Goal: Participate in discussion: Engage in conversation with other users on a specific topic

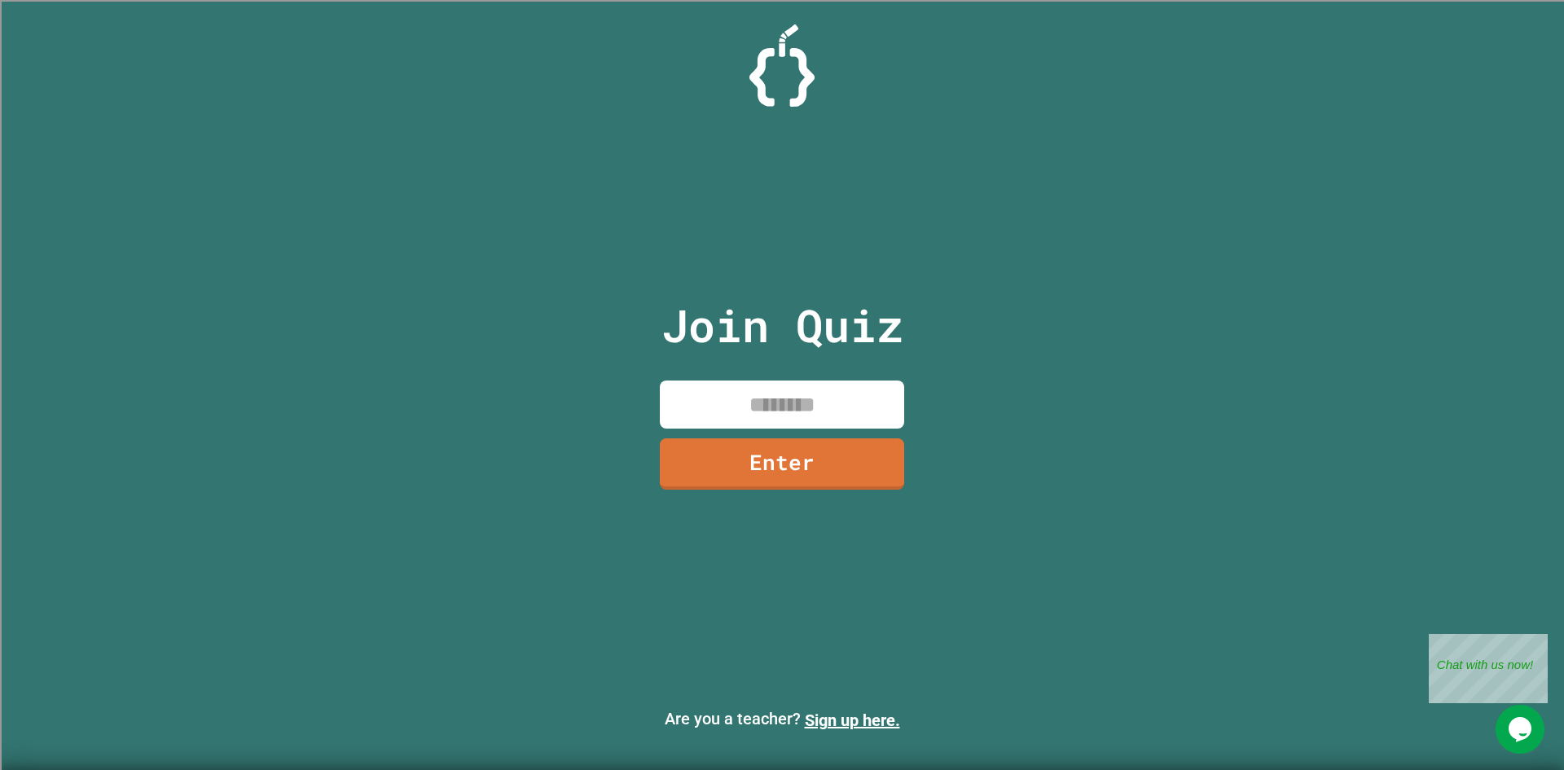
click at [851, 413] on input at bounding box center [782, 404] width 244 height 48
type input "********"
click at [701, 483] on link "Enter" at bounding box center [782, 463] width 247 height 52
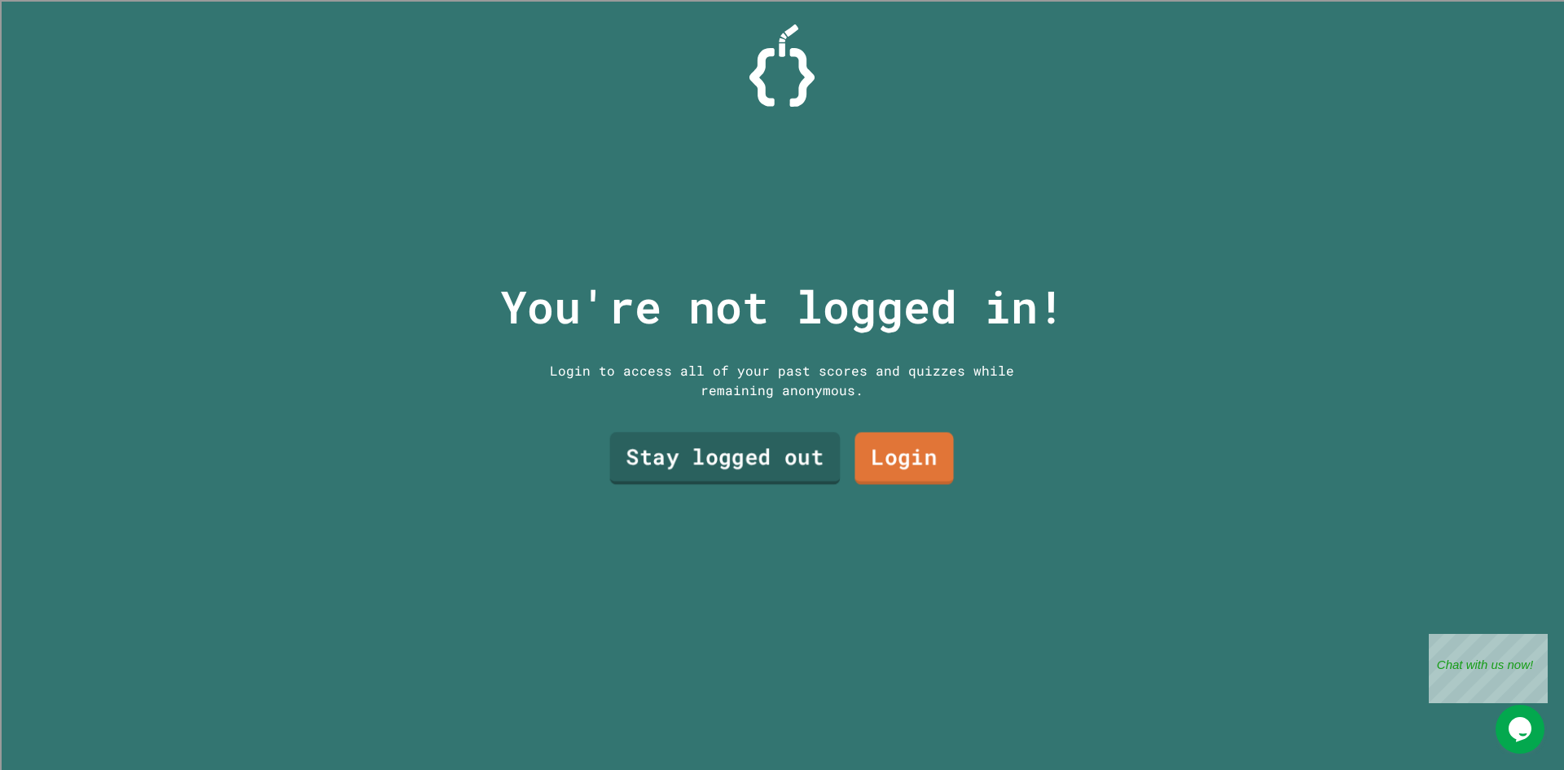
click at [789, 458] on link "Stay logged out" at bounding box center [725, 459] width 231 height 52
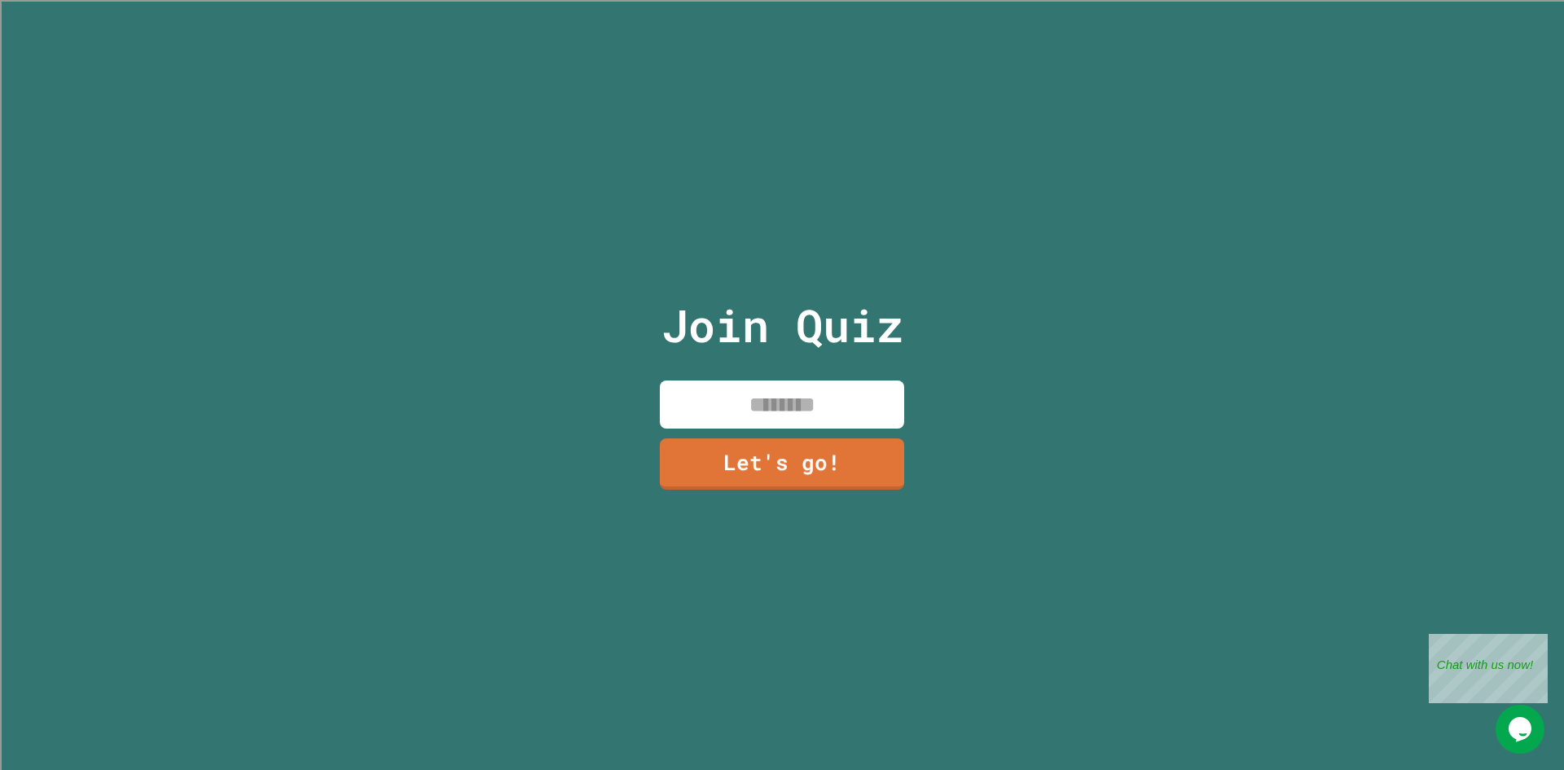
click at [791, 409] on input at bounding box center [782, 404] width 244 height 48
click at [807, 399] on input "******" at bounding box center [782, 404] width 244 height 48
type input "*****"
click at [803, 452] on link "Let's go!" at bounding box center [782, 463] width 246 height 54
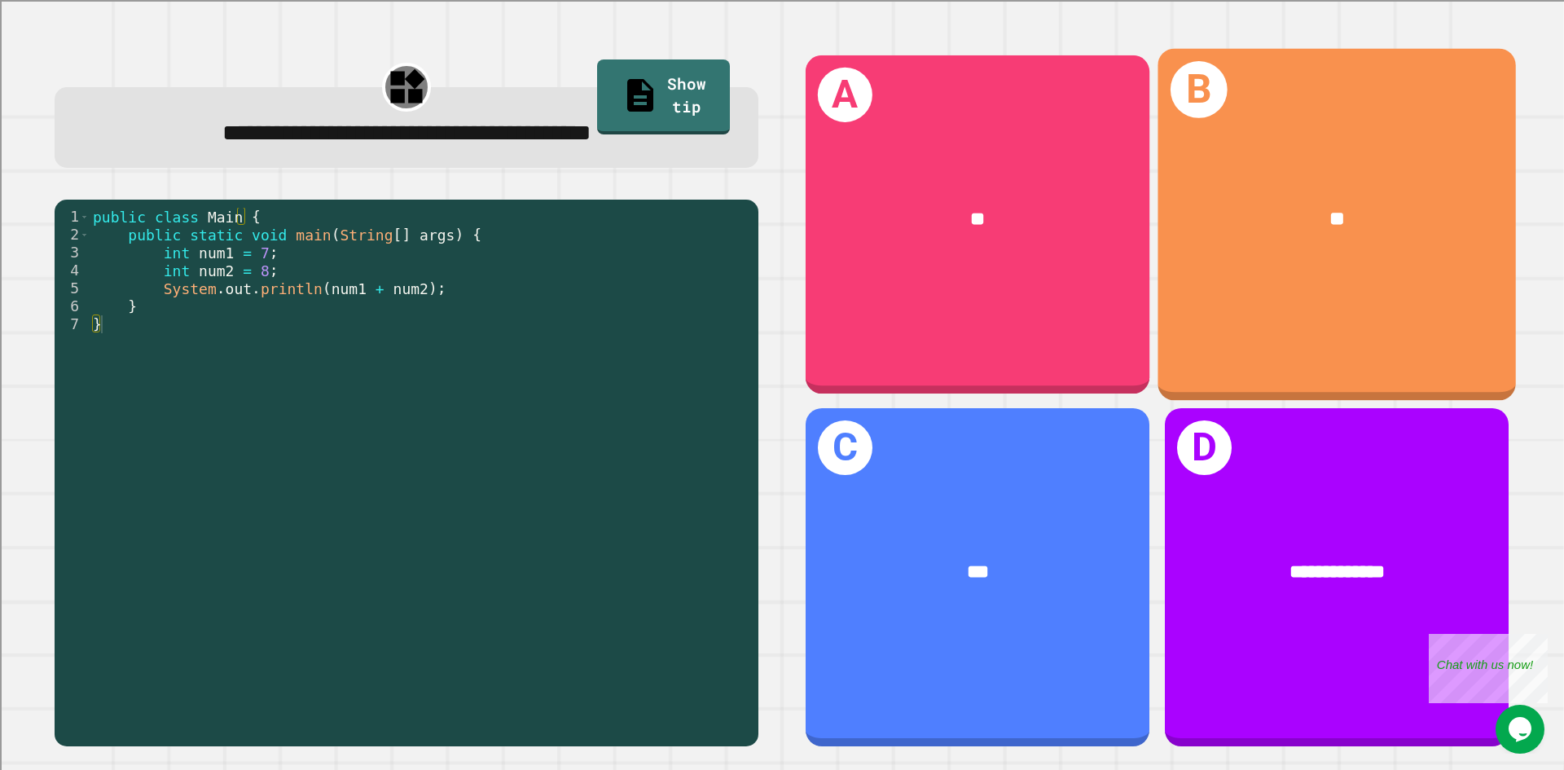
click at [946, 305] on div "A **" at bounding box center [978, 224] width 344 height 338
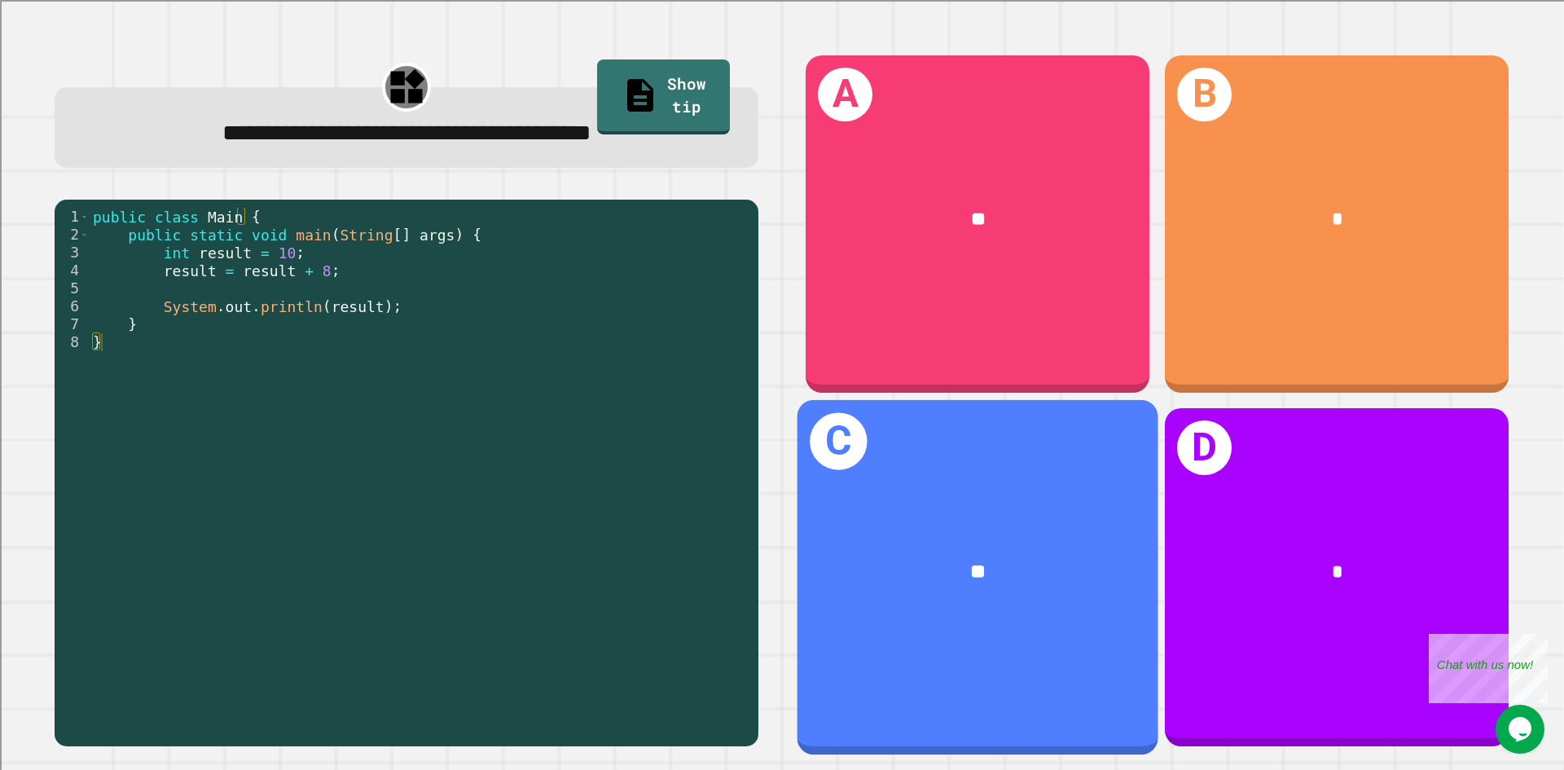
click at [981, 484] on div "C **" at bounding box center [978, 577] width 361 height 354
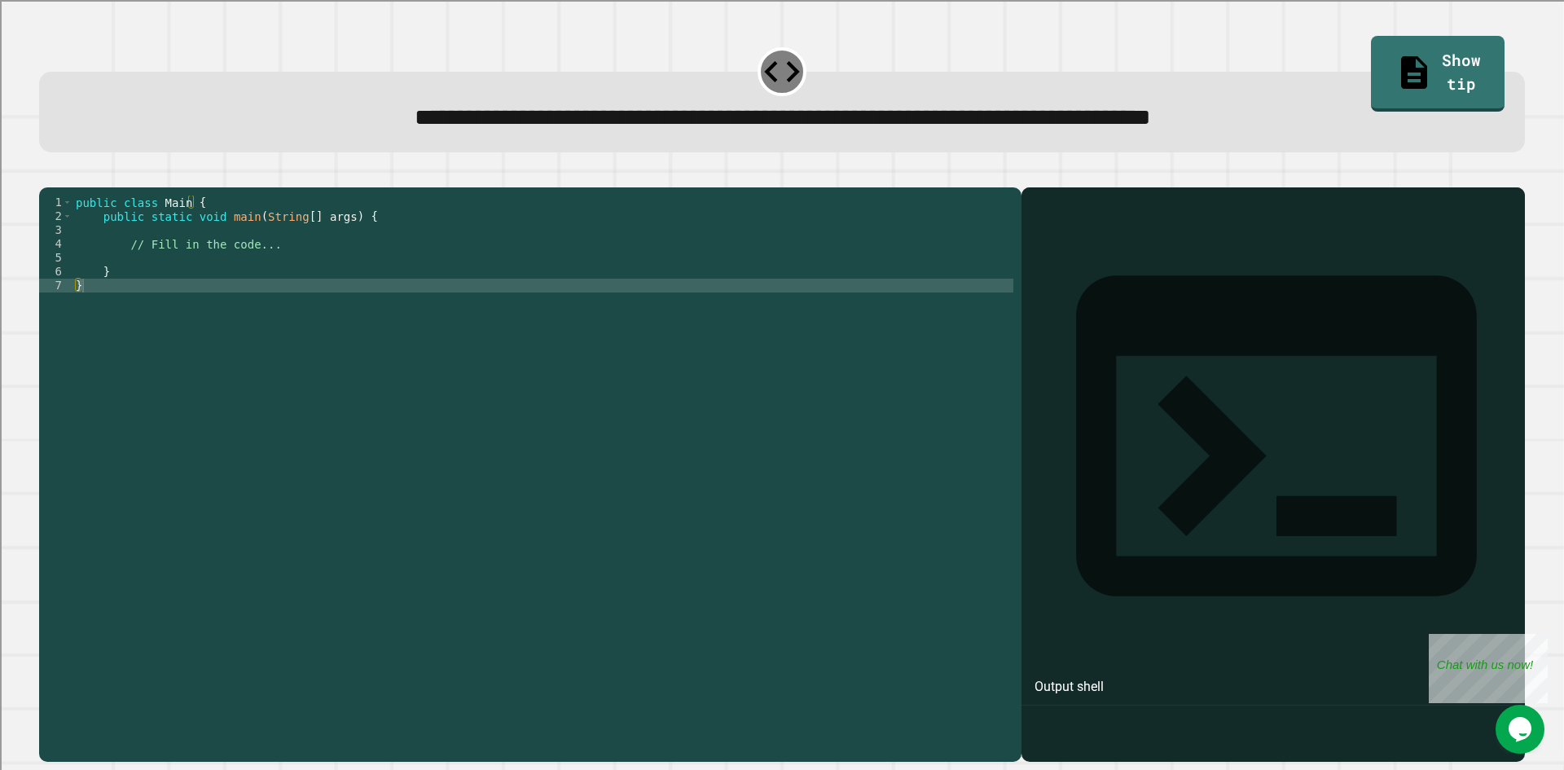
click at [332, 259] on div "public class Main { public static void main ( String [ ] args ) { // Fill in th…" at bounding box center [543, 459] width 941 height 526
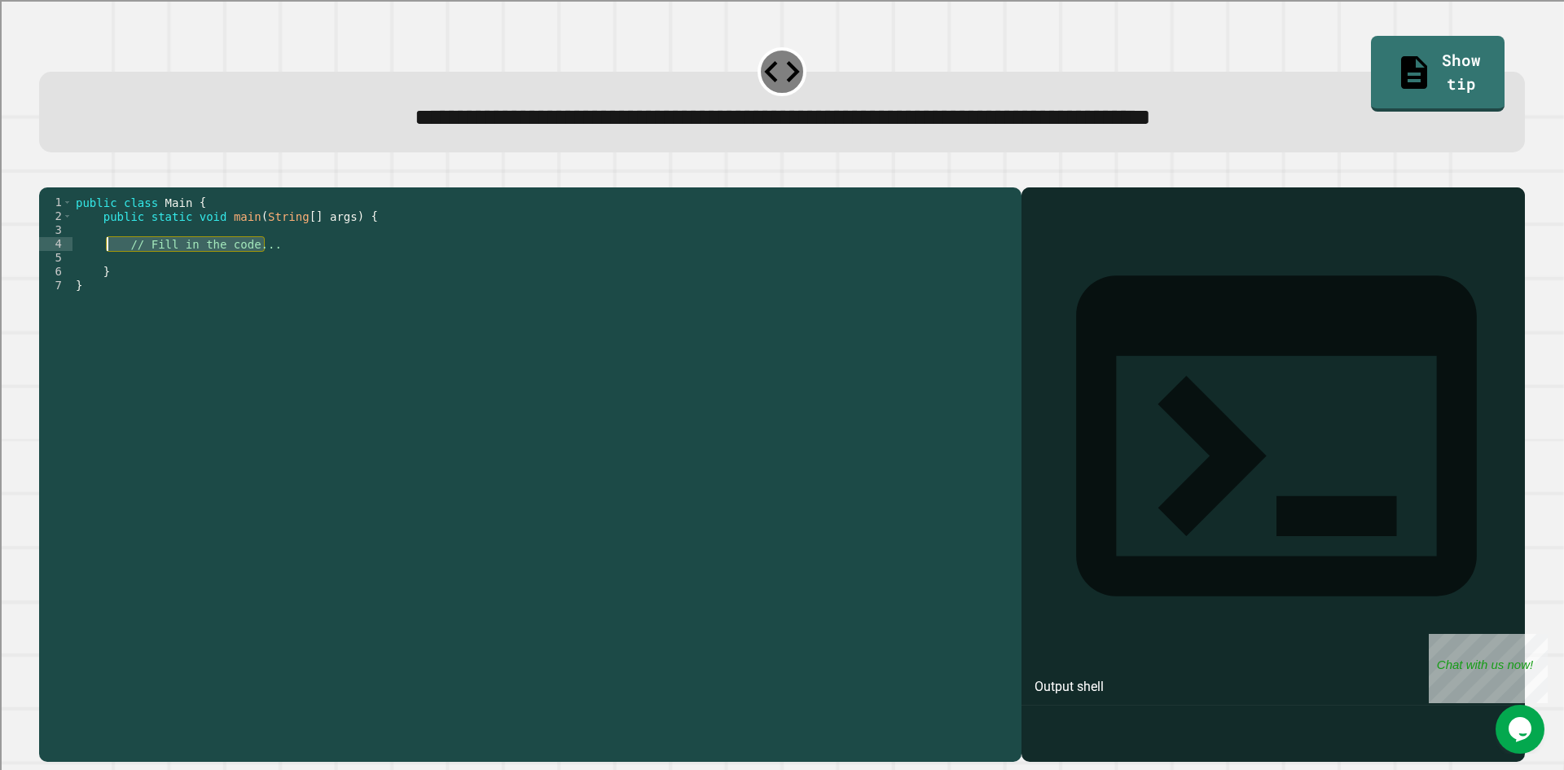
drag, startPoint x: 323, startPoint y: 266, endPoint x: 110, endPoint y: 267, distance: 213.4
click at [110, 267] on div "public class Main { public static void main ( String [ ] args ) { // Fill in th…" at bounding box center [543, 459] width 941 height 526
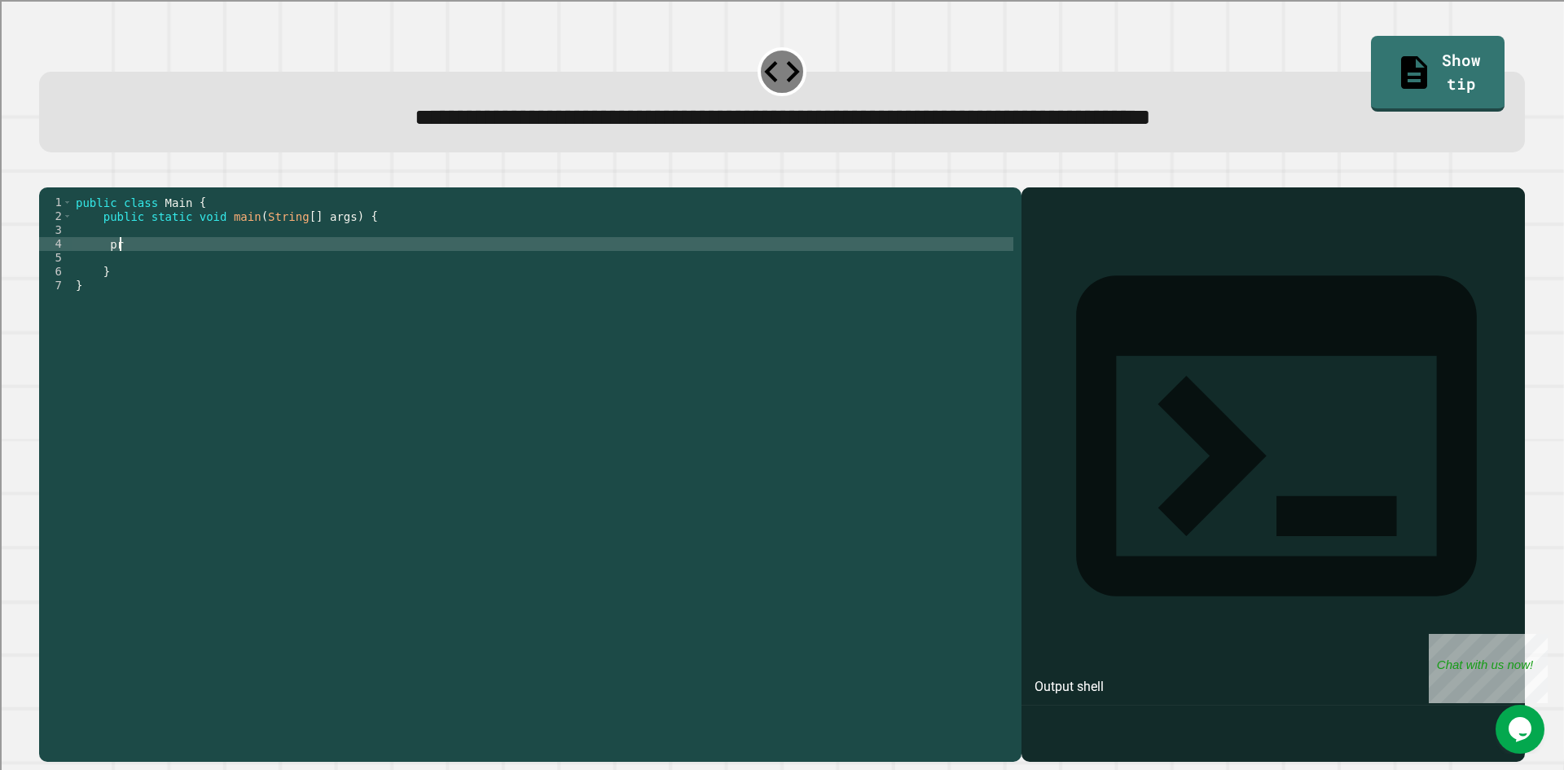
type textarea "*"
type textarea "**********"
click at [91, 252] on div "public class Main { public static void main ( String [ ] args ) { System . prin…" at bounding box center [543, 459] width 941 height 526
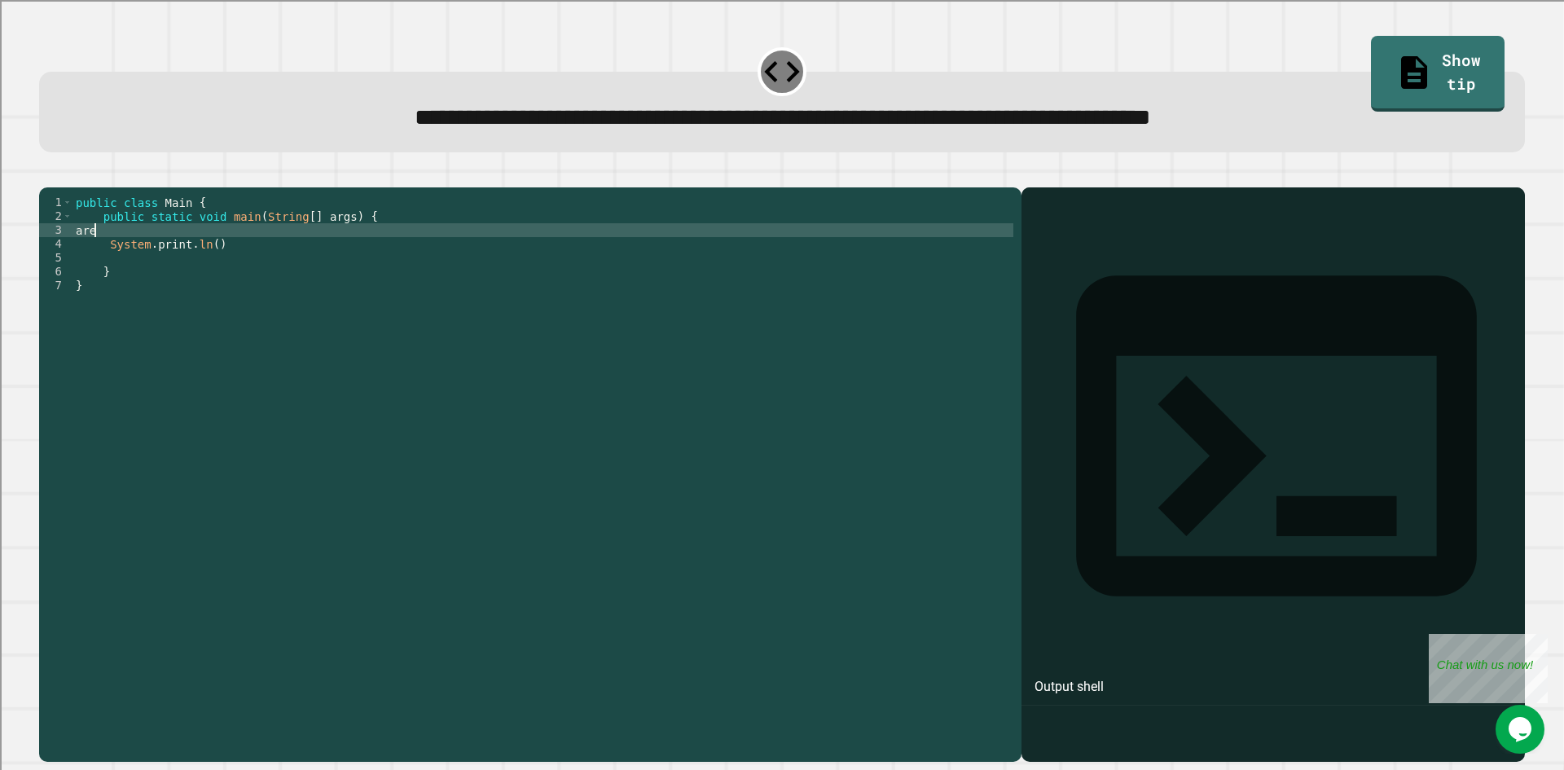
scroll to position [0, 0]
type textarea "*"
click at [207, 256] on div "public class Main { public static void main ( String [ ] args ) { int areaOfTri…" at bounding box center [543, 459] width 941 height 526
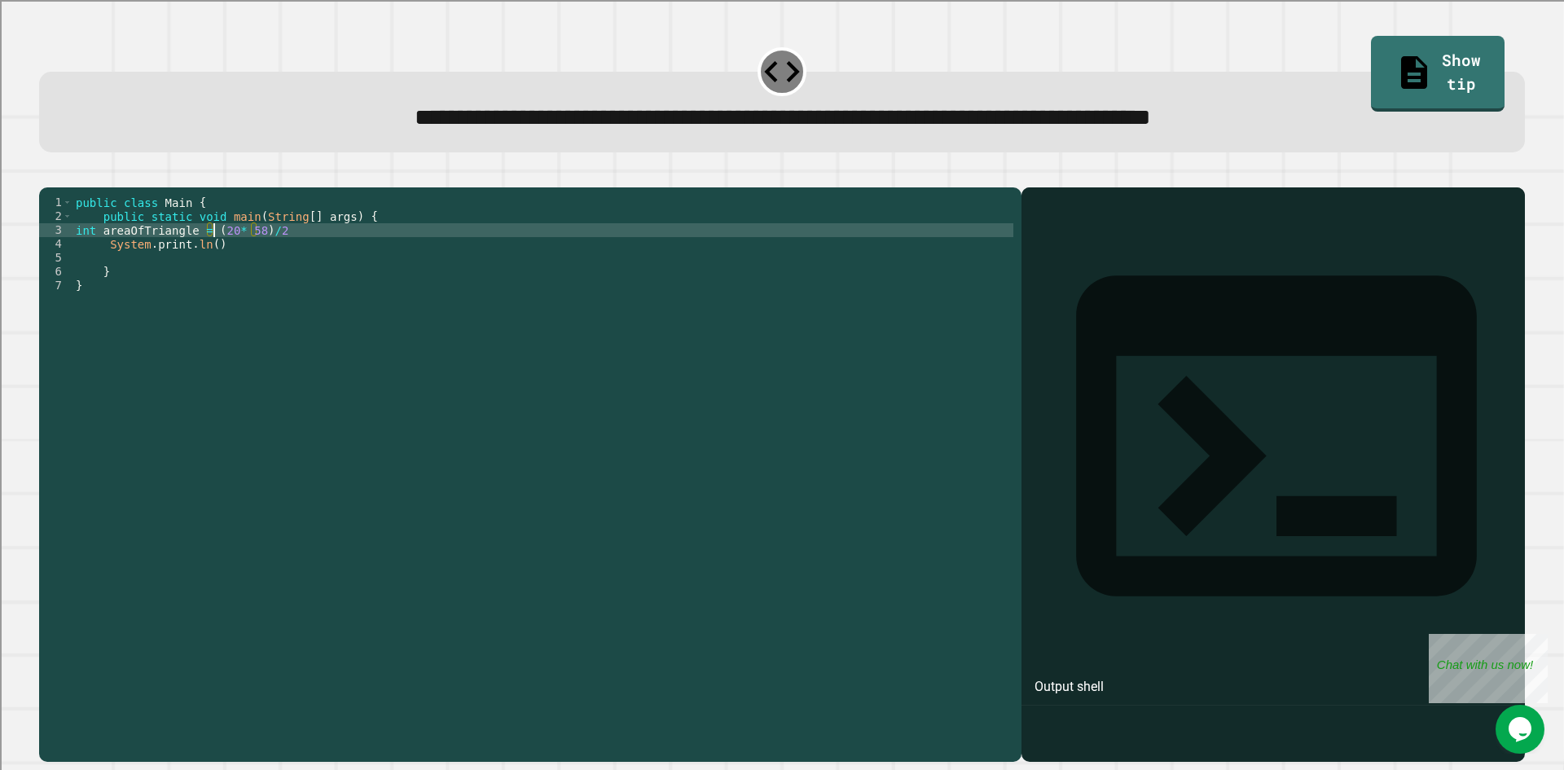
click at [206, 272] on div "public class Main { public static void main ( String [ ] args ) { int areaOfTri…" at bounding box center [543, 459] width 941 height 526
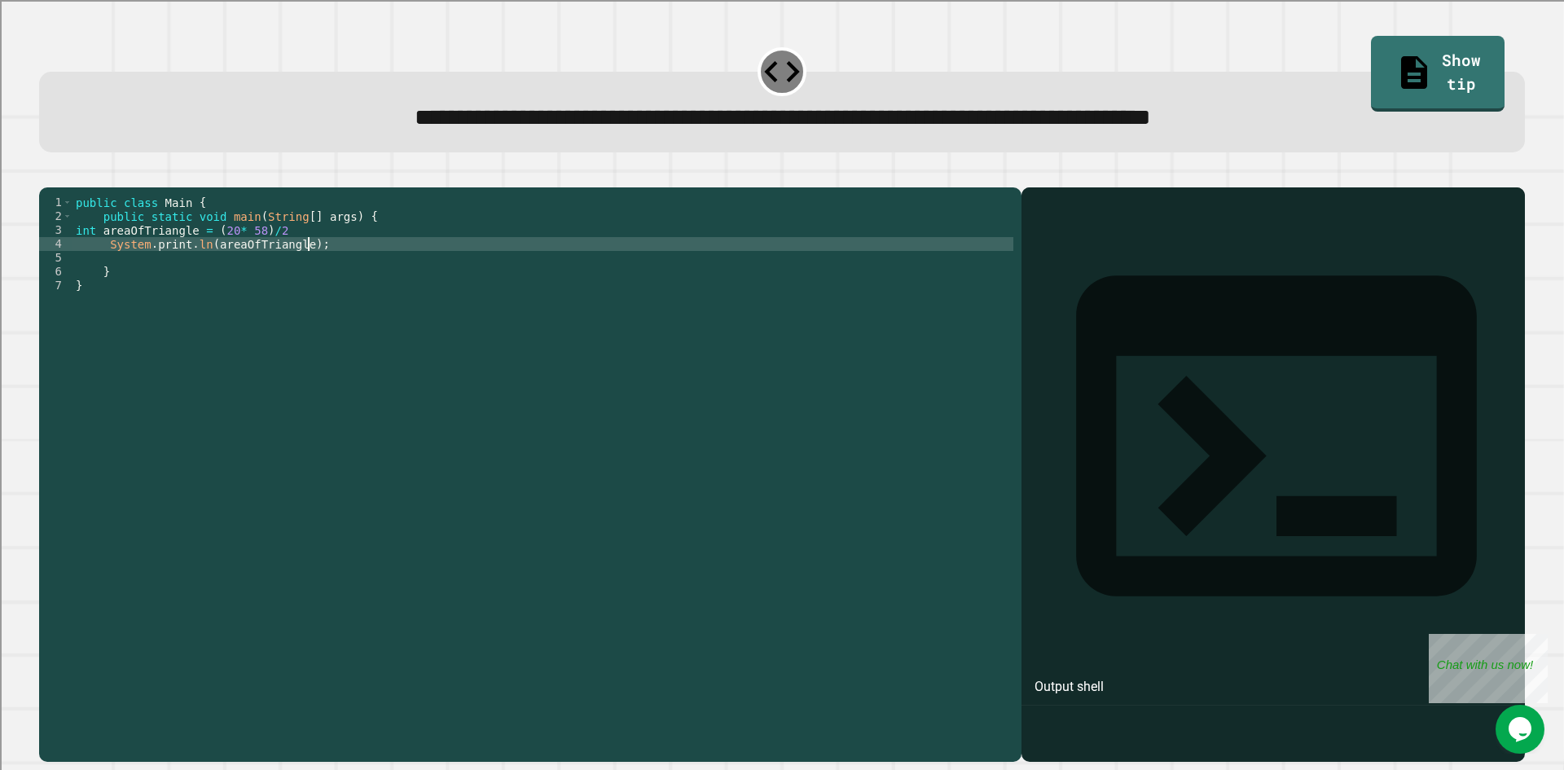
scroll to position [0, 13]
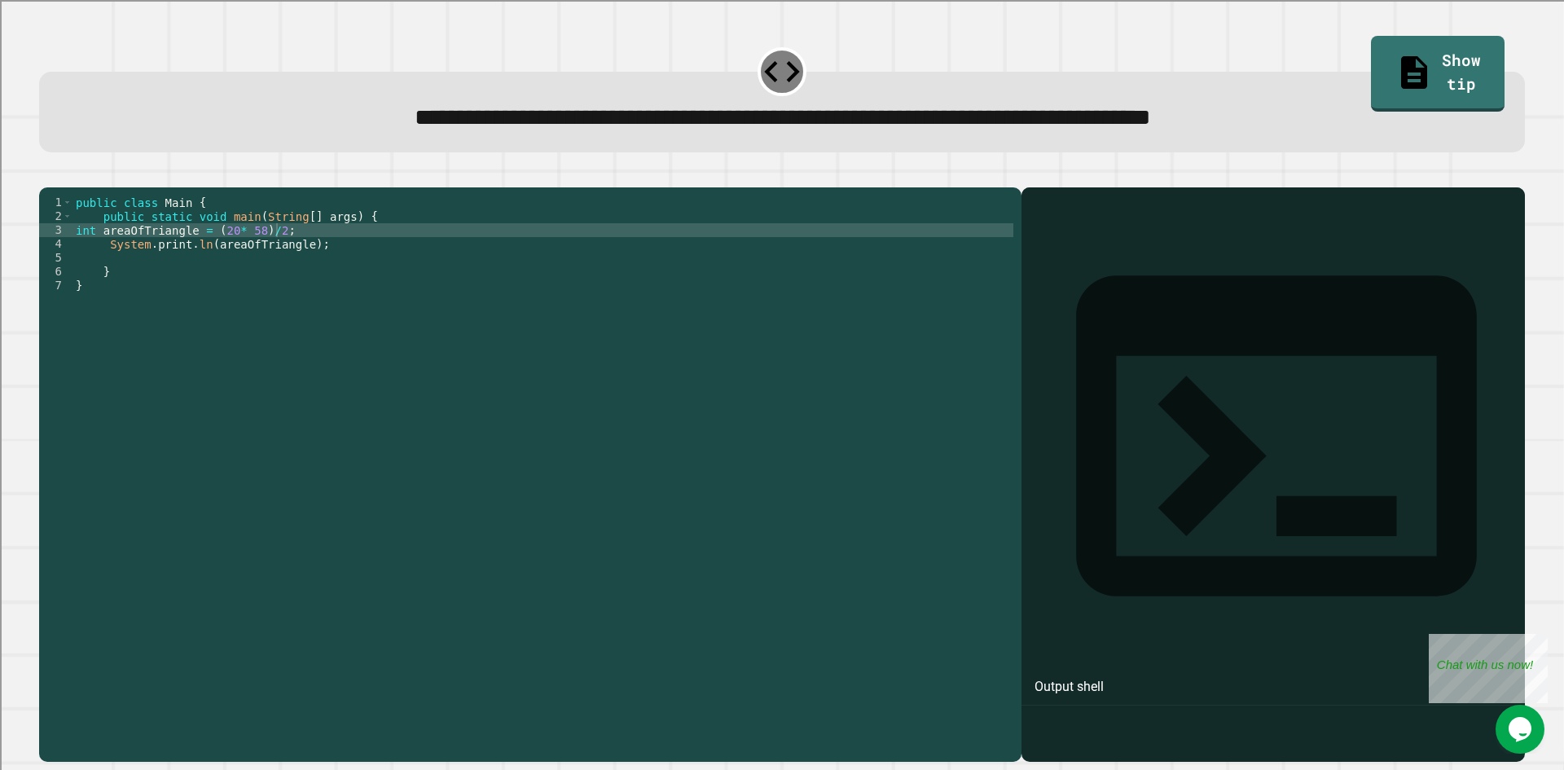
click at [60, 190] on icon "button" at bounding box center [58, 183] width 9 height 11
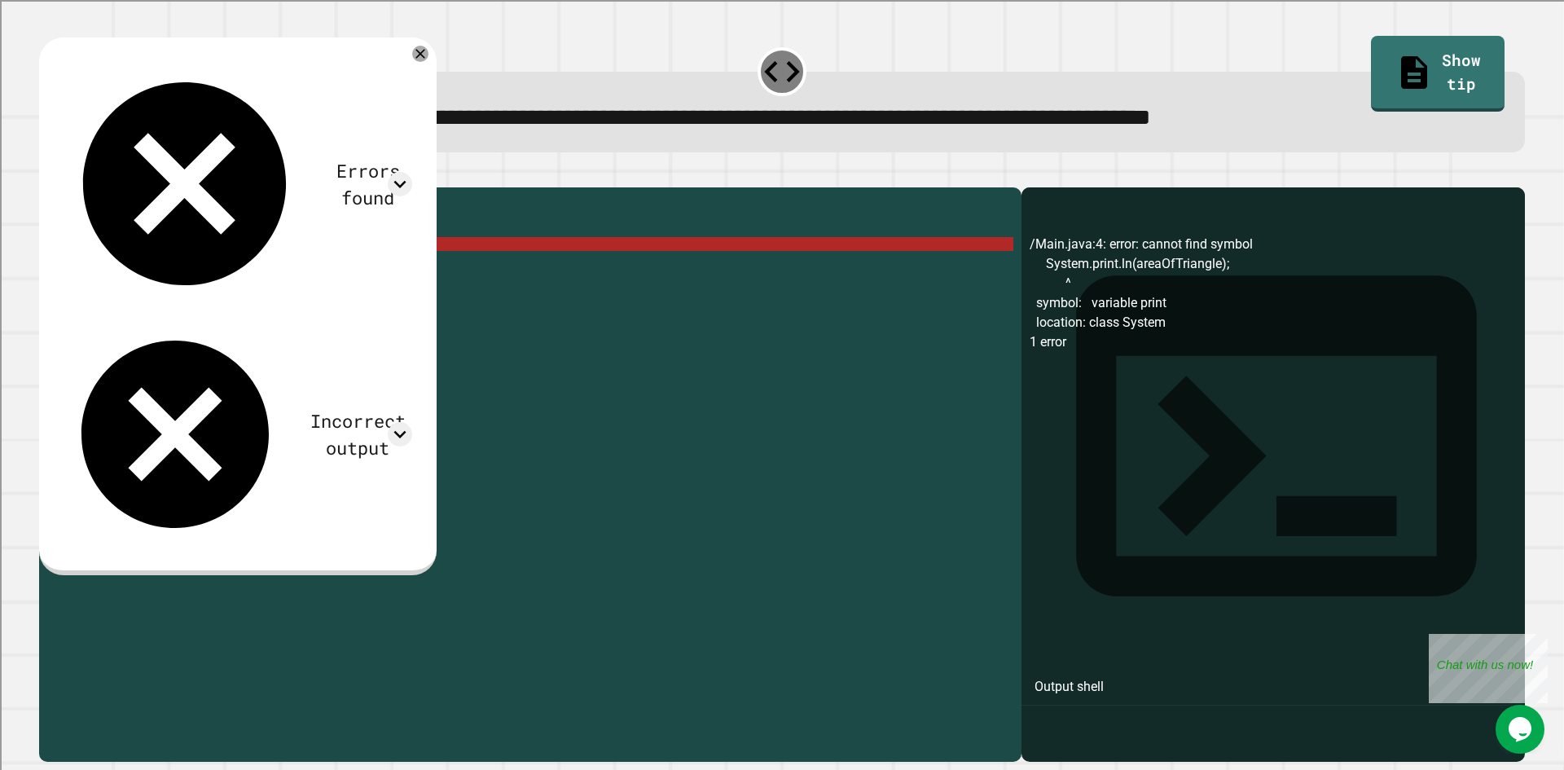
click at [335, 264] on div "public class Main { public static void main ( String [ ] args ) { int areaOfTri…" at bounding box center [543, 459] width 941 height 526
click at [168, 271] on div "public class Main { public static void main ( String [ ] args ) { int areaOfTri…" at bounding box center [543, 459] width 941 height 526
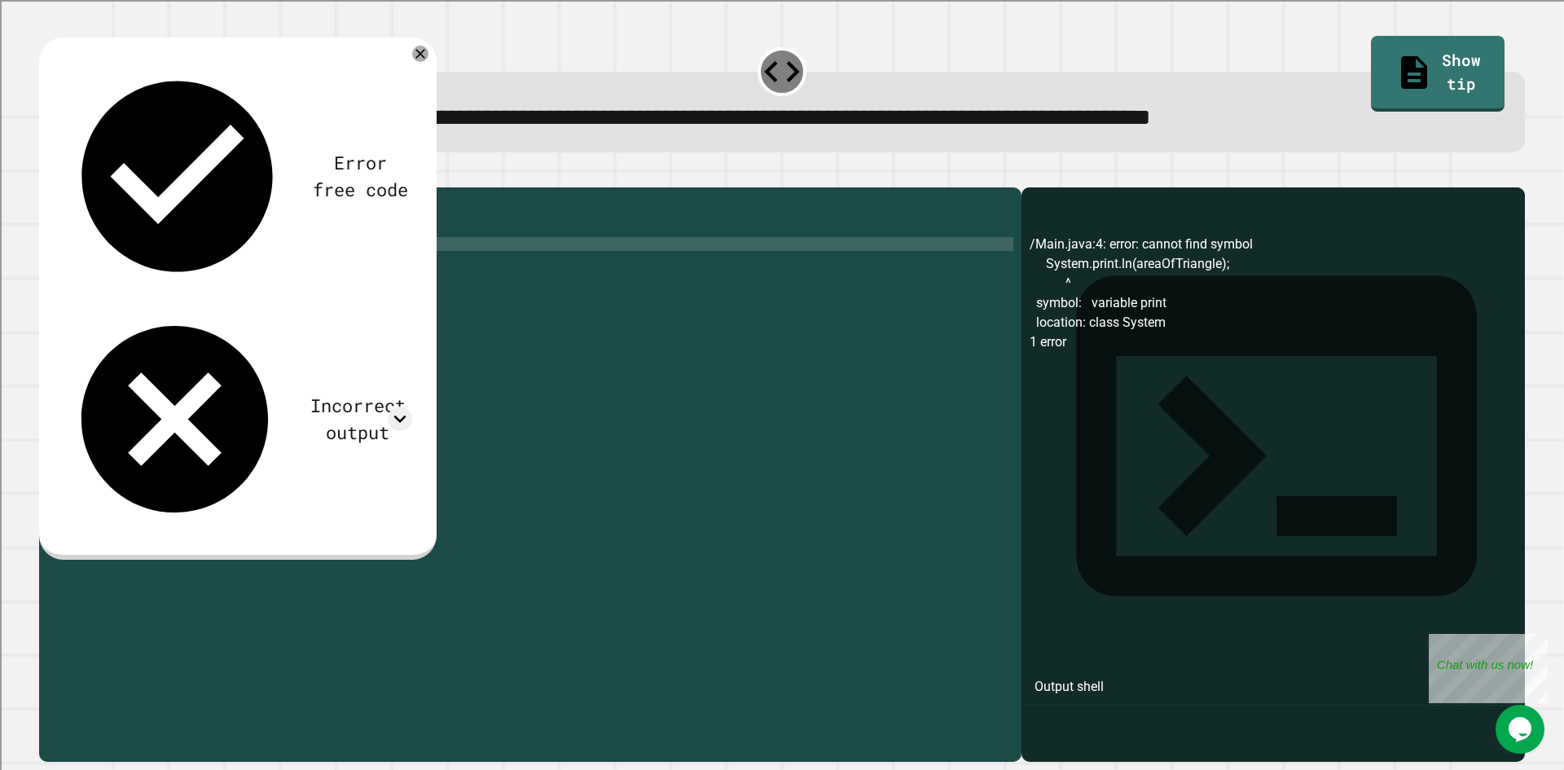
scroll to position [0, 9]
click at [47, 174] on icon "button" at bounding box center [47, 174] width 0 height 0
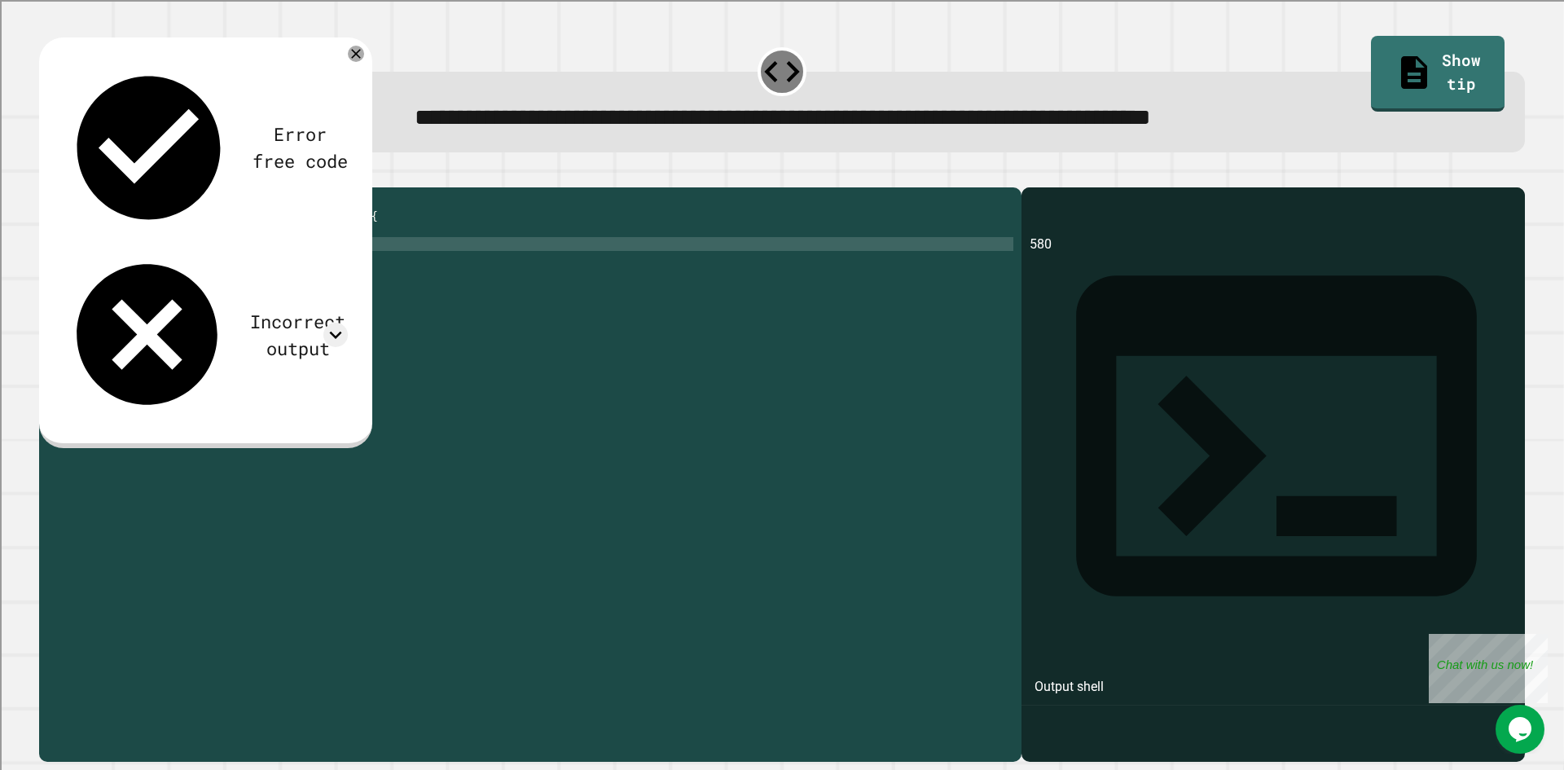
click at [328, 257] on div "public class Main { public static void main ( String [ ] args ) { int areaOfTri…" at bounding box center [543, 459] width 941 height 526
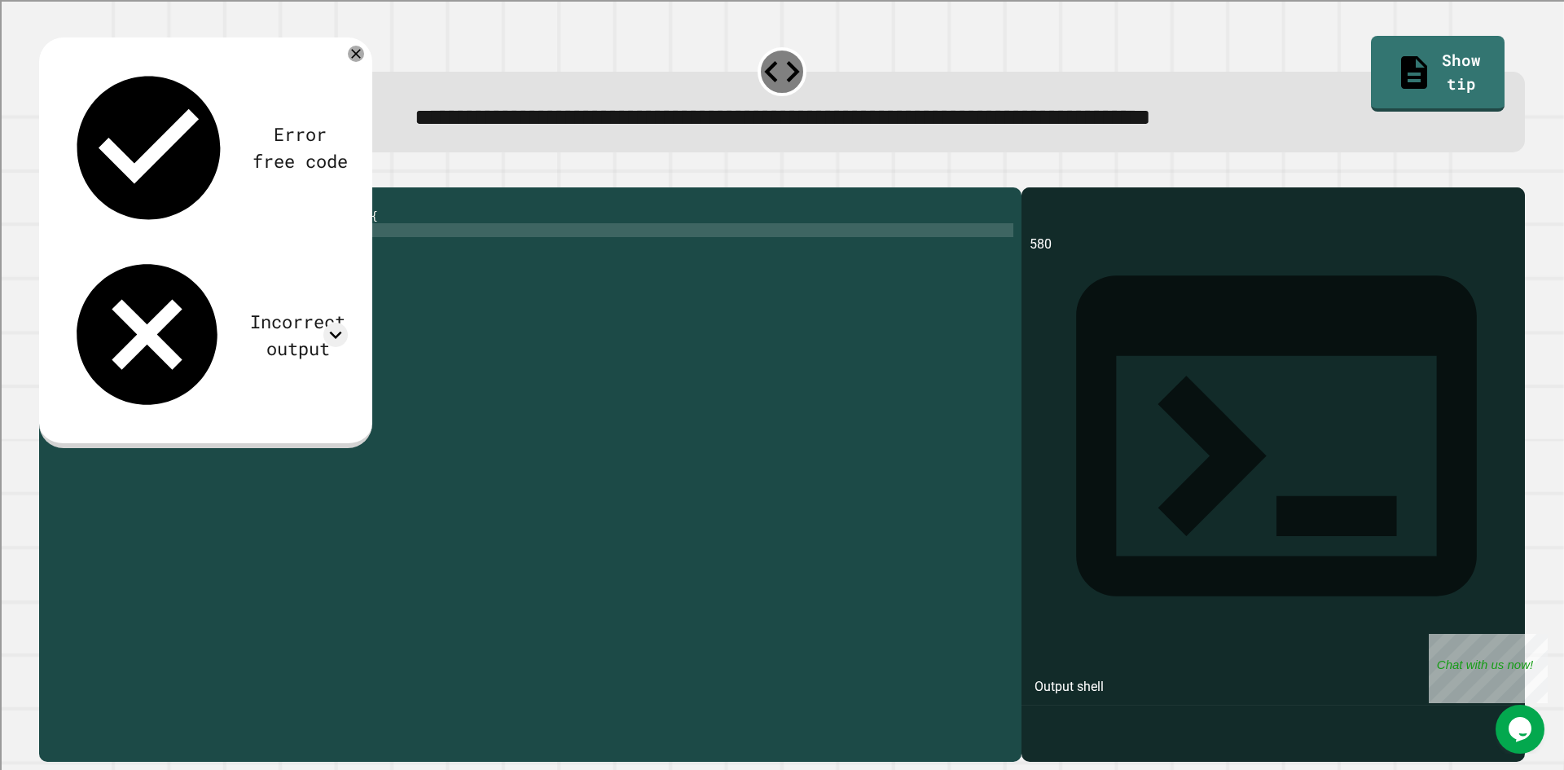
click at [402, 257] on div "public class Main { public static void main ( String [ ] args ) { int areaOfTri…" at bounding box center [543, 459] width 941 height 526
click at [238, 256] on div "public class Main { public static void main ( String [ ] args ) { int areaOfTri…" at bounding box center [543, 459] width 941 height 526
click at [204, 259] on div "public class Main { public static void main ( String [ ] args ) { int areaOfTri…" at bounding box center [543, 459] width 941 height 526
click at [92, 259] on div "public class Main { public static void main ( String [ ] args ) { int areaOfTri…" at bounding box center [543, 459] width 941 height 526
click at [74, 261] on div "public class Main { public static void main ( String [ ] args ) { int areaOfTri…" at bounding box center [543, 459] width 941 height 526
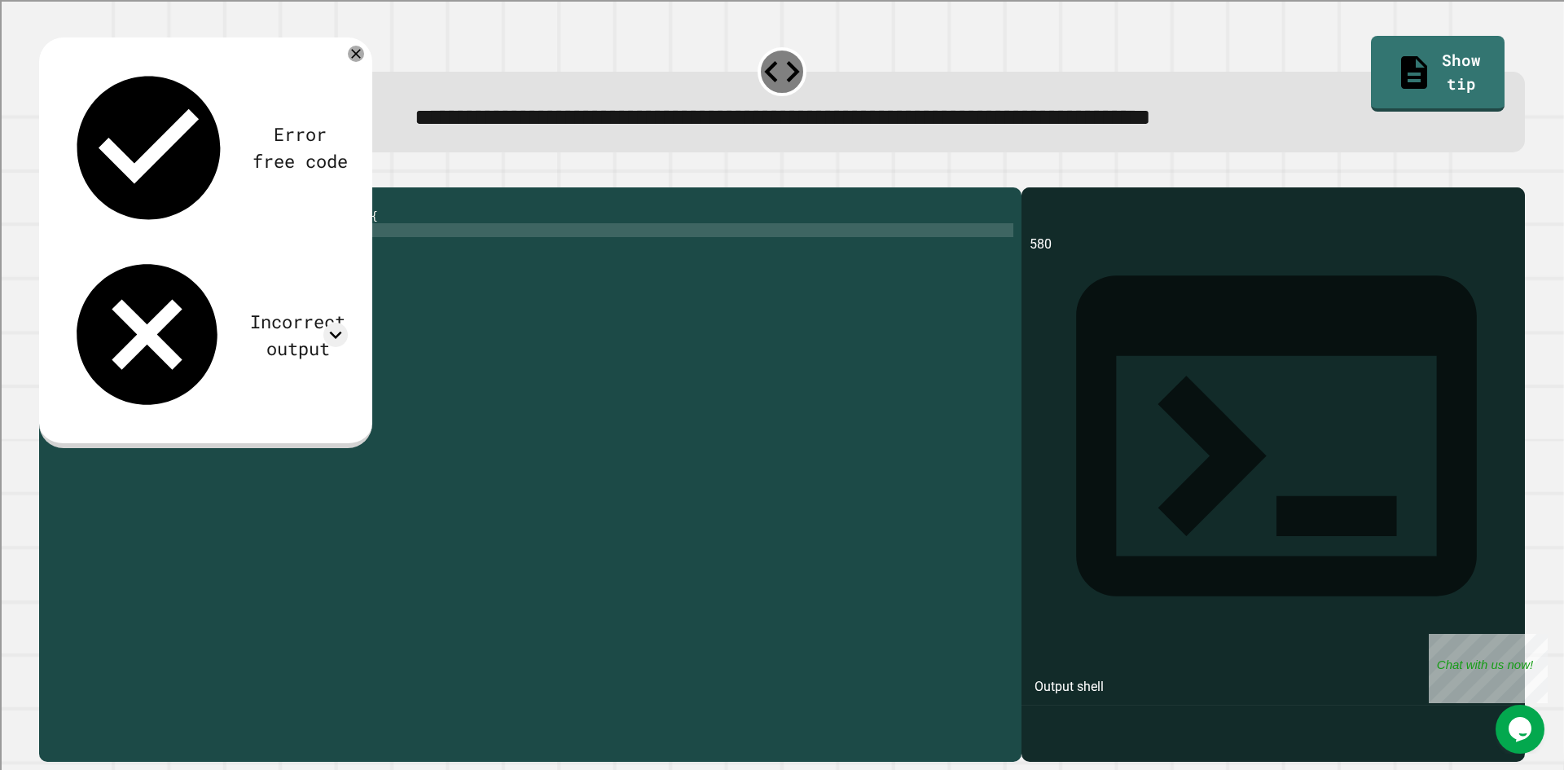
type textarea "**********"
click at [63, 185] on icon "button" at bounding box center [58, 183] width 9 height 11
click at [213, 275] on div "public class Main { public static void main ( String [ ] args ) { int areaOfTri…" at bounding box center [543, 459] width 941 height 526
click at [343, 261] on div "public class Main { public static void main ( String [ ] args ) { int areaOfTri…" at bounding box center [543, 459] width 941 height 526
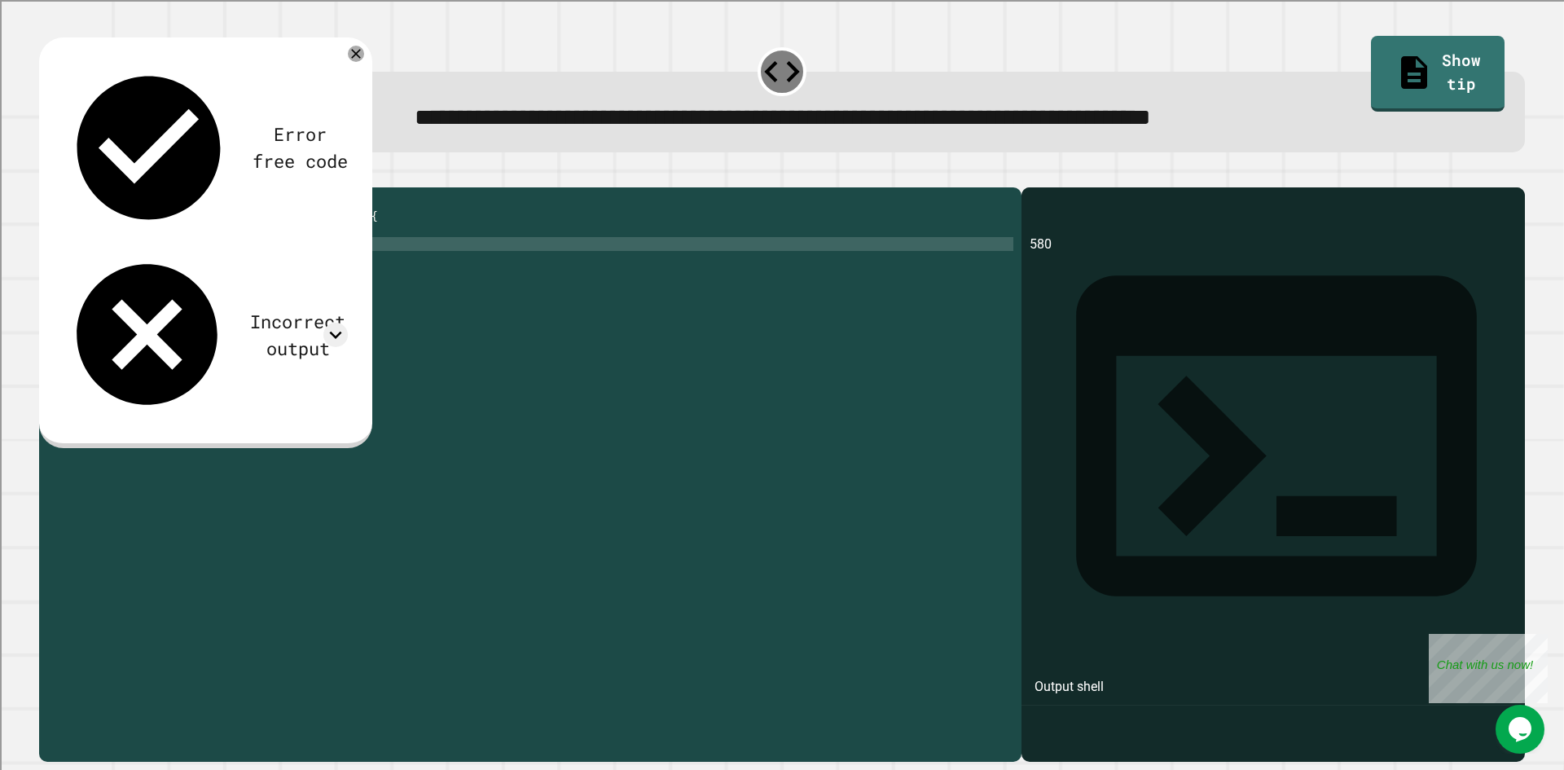
click at [103, 272] on div "public class Main { public static void main ( String [ ] args ) { int areaOfTri…" at bounding box center [543, 459] width 941 height 526
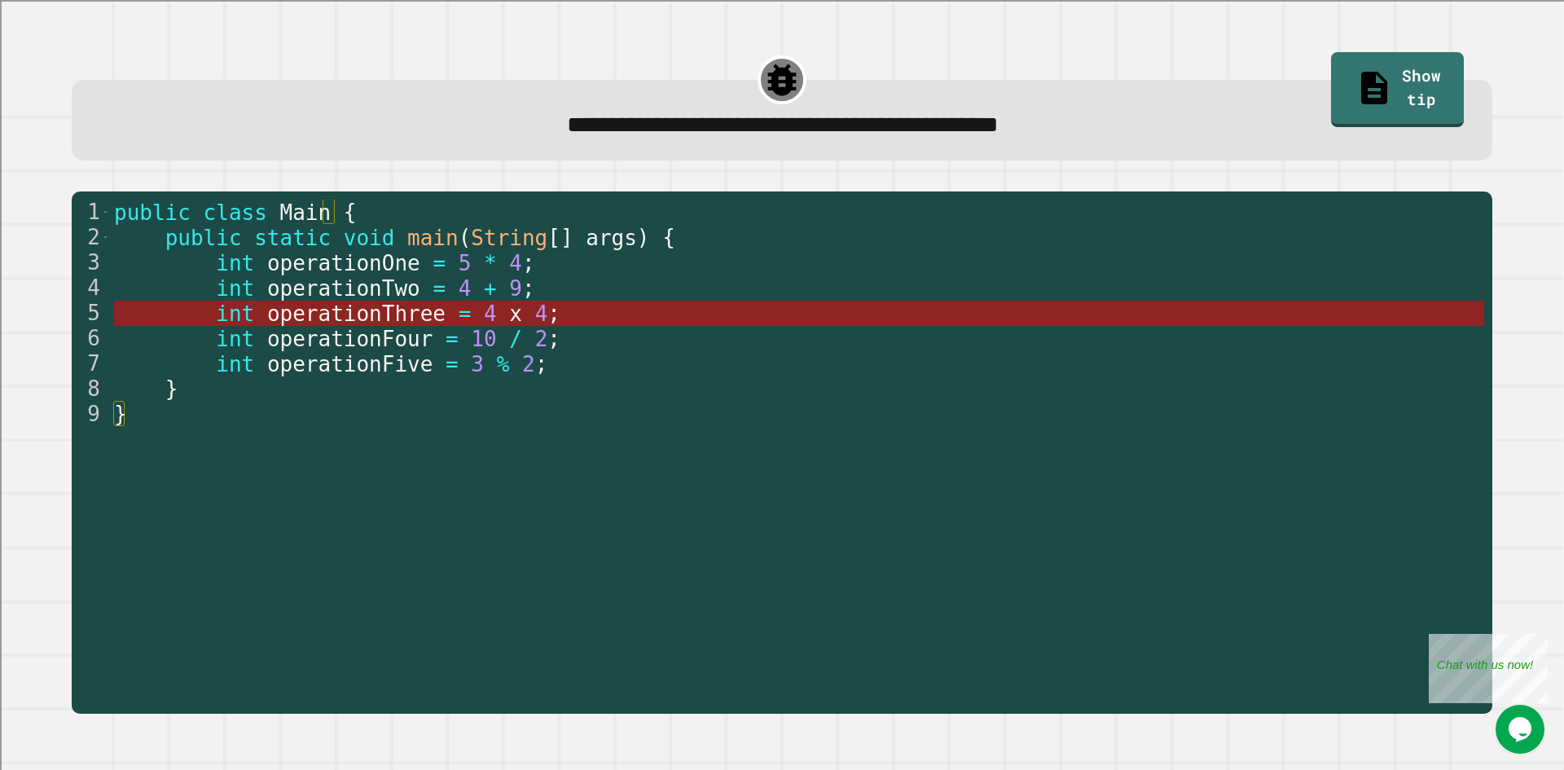
click at [354, 314] on span "operationThree" at bounding box center [355, 313] width 178 height 24
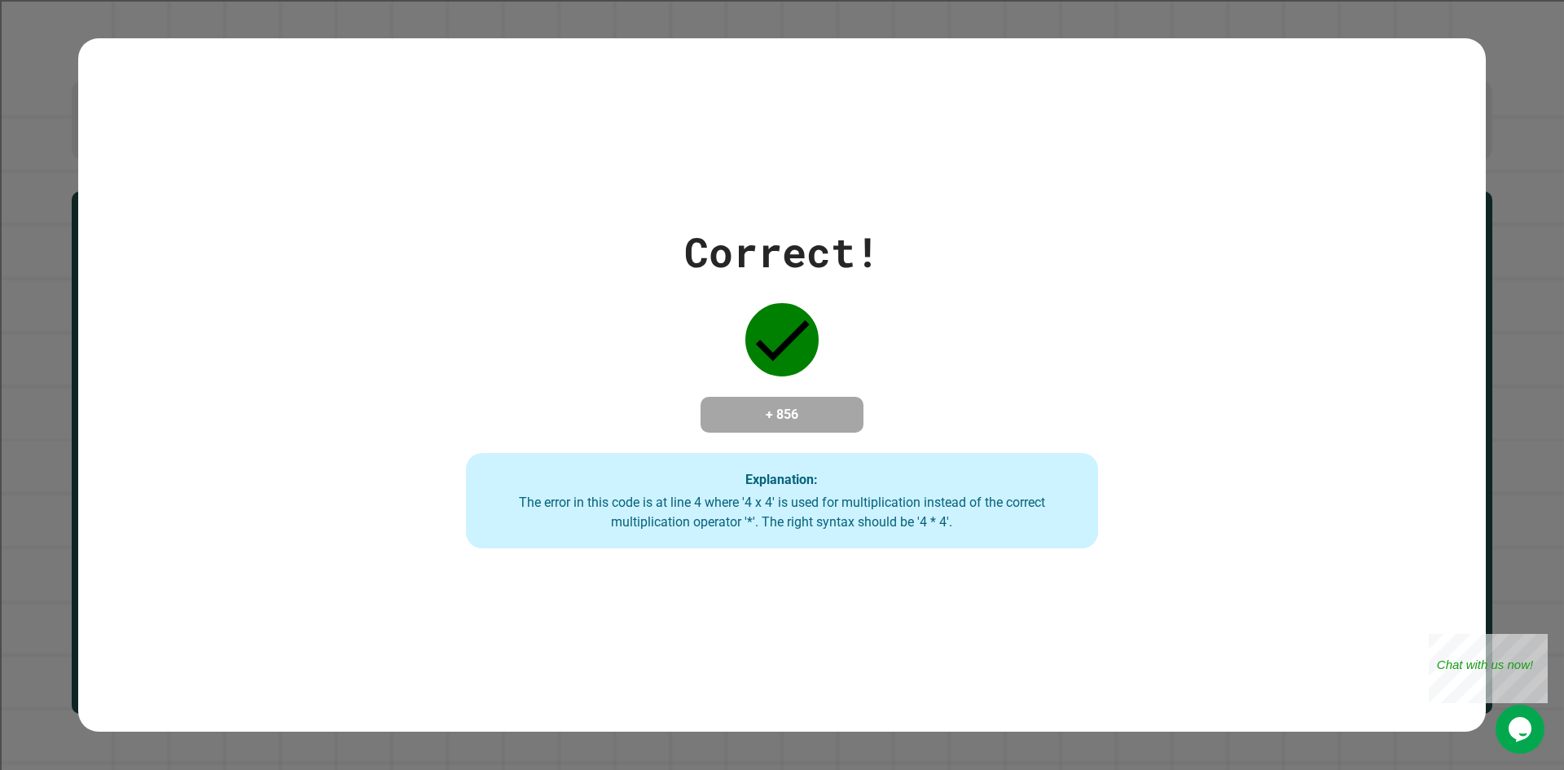
click at [705, 352] on div "Correct! + 856 Explanation: The error in this code is at line 4 where '4 x 4' i…" at bounding box center [782, 386] width 903 height 328
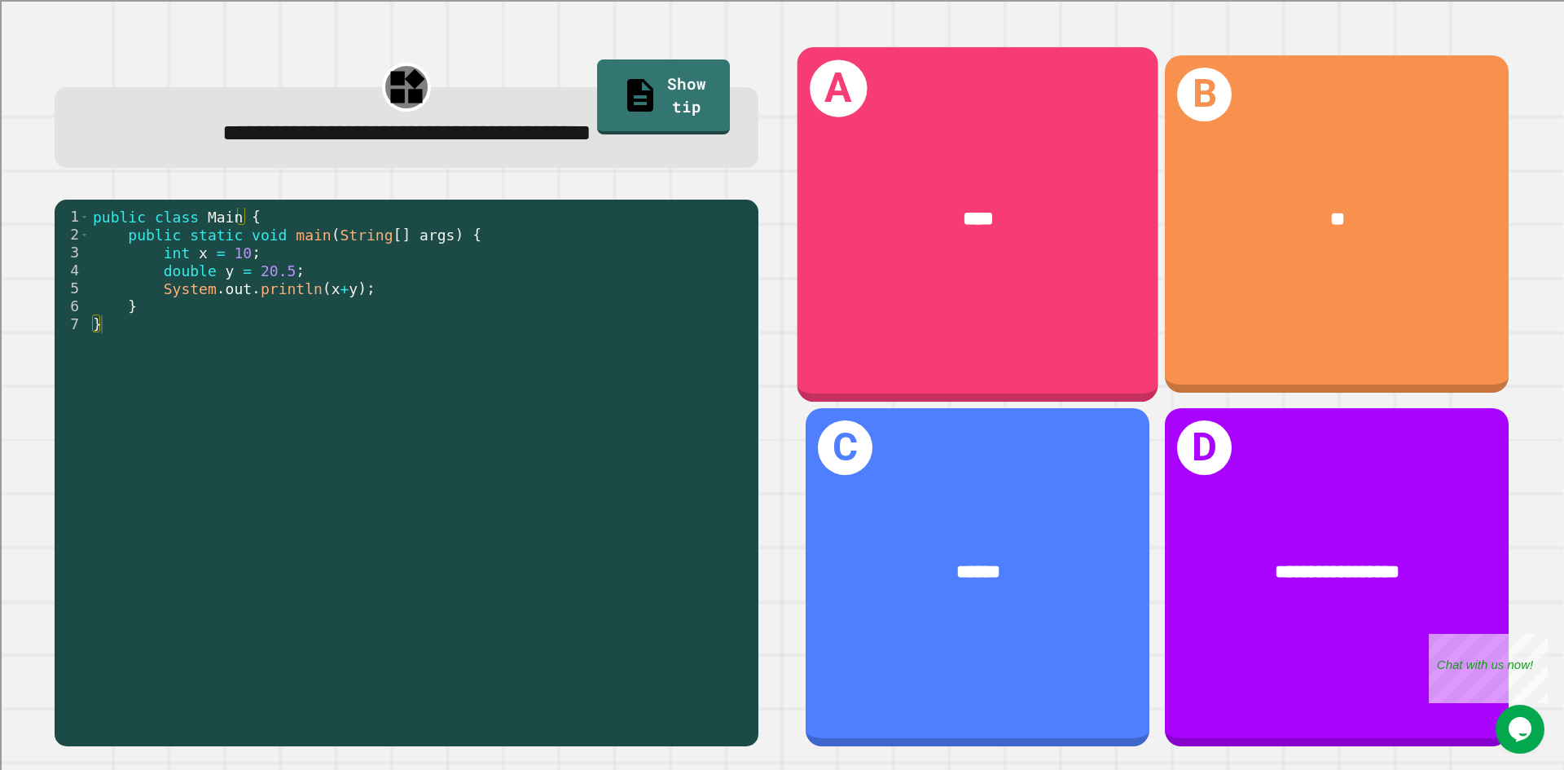
click at [1042, 325] on div "A ****" at bounding box center [978, 223] width 361 height 354
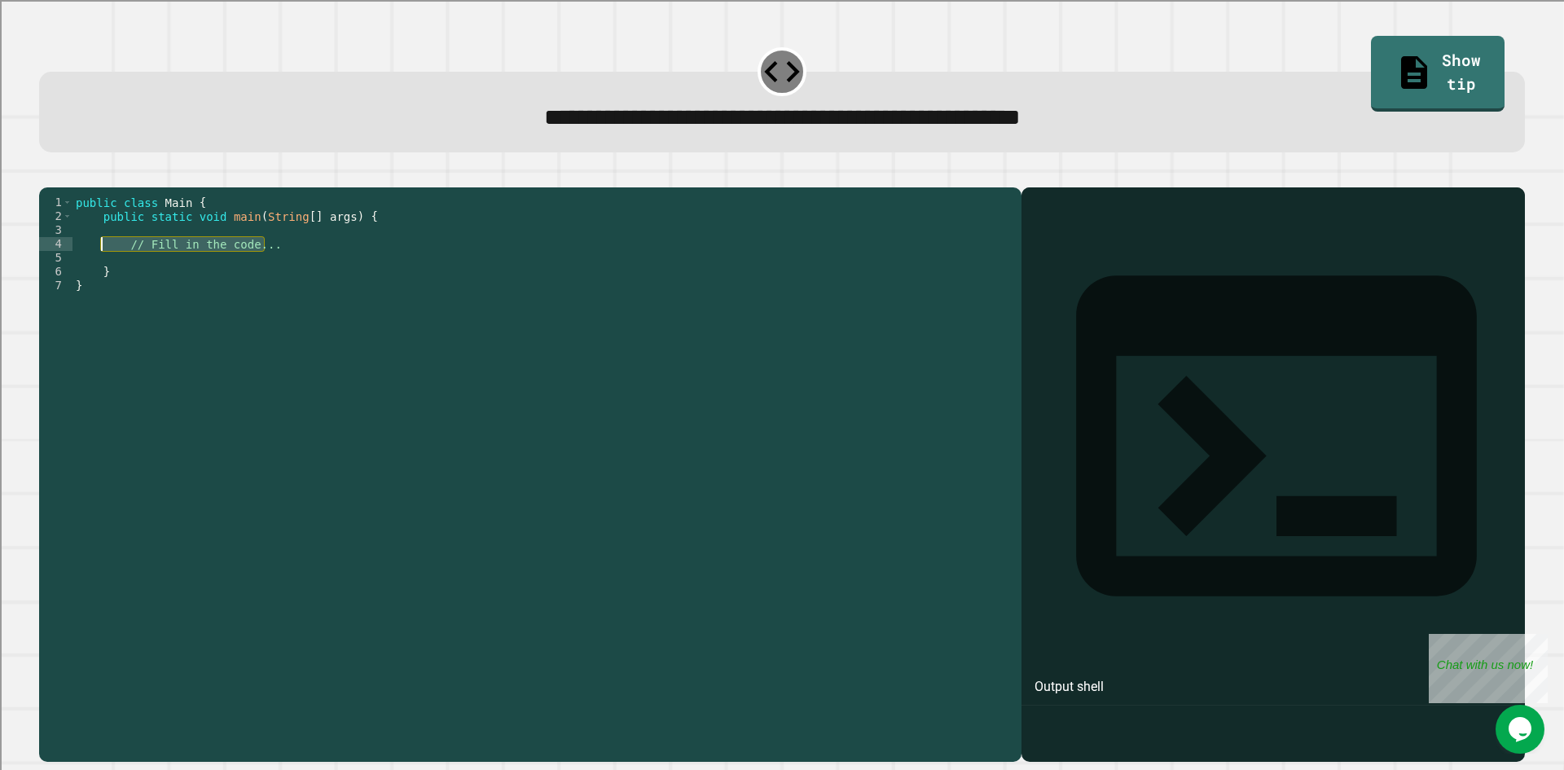
drag, startPoint x: 324, startPoint y: 273, endPoint x: 99, endPoint y: 275, distance: 224.9
click at [99, 275] on div "public class Main { public static void main ( String [ ] args ) { // Fill in th…" at bounding box center [543, 459] width 941 height 526
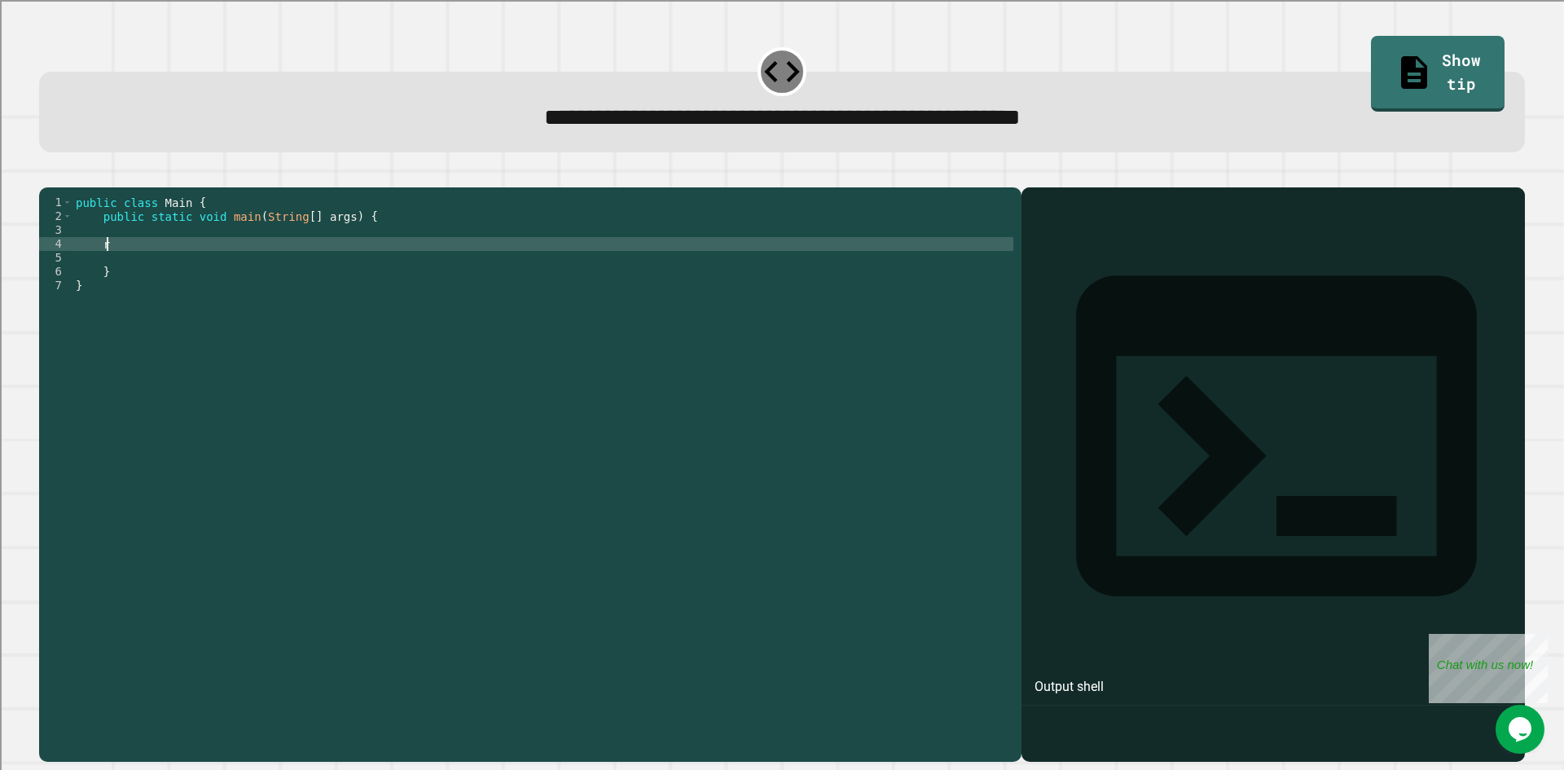
type textarea "*"
type textarea "**********"
type textarea "*"
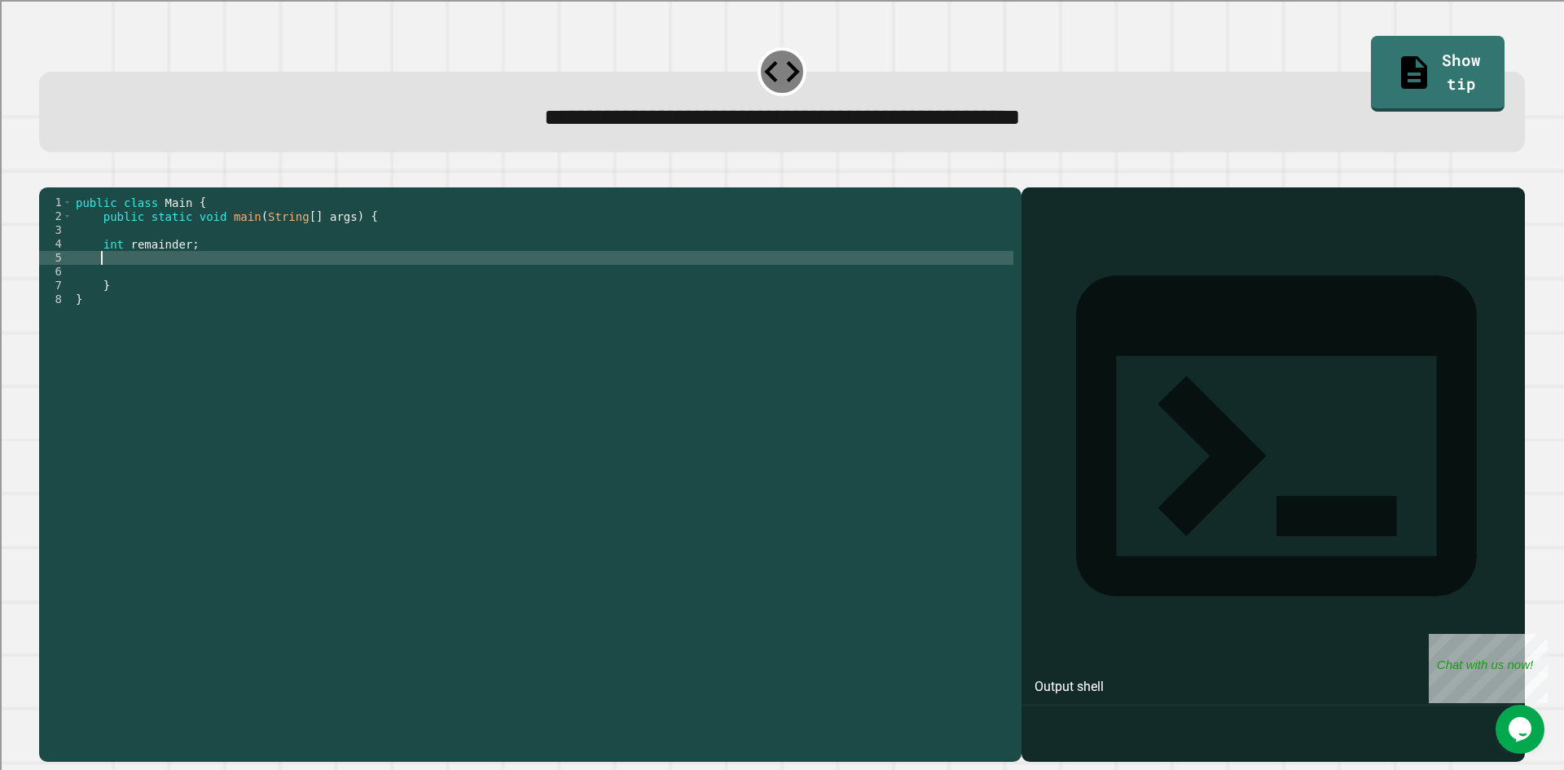
type textarea "*"
click at [183, 269] on div "public class Main { public static void main ( String [ ] args ) { int remainder…" at bounding box center [543, 459] width 941 height 526
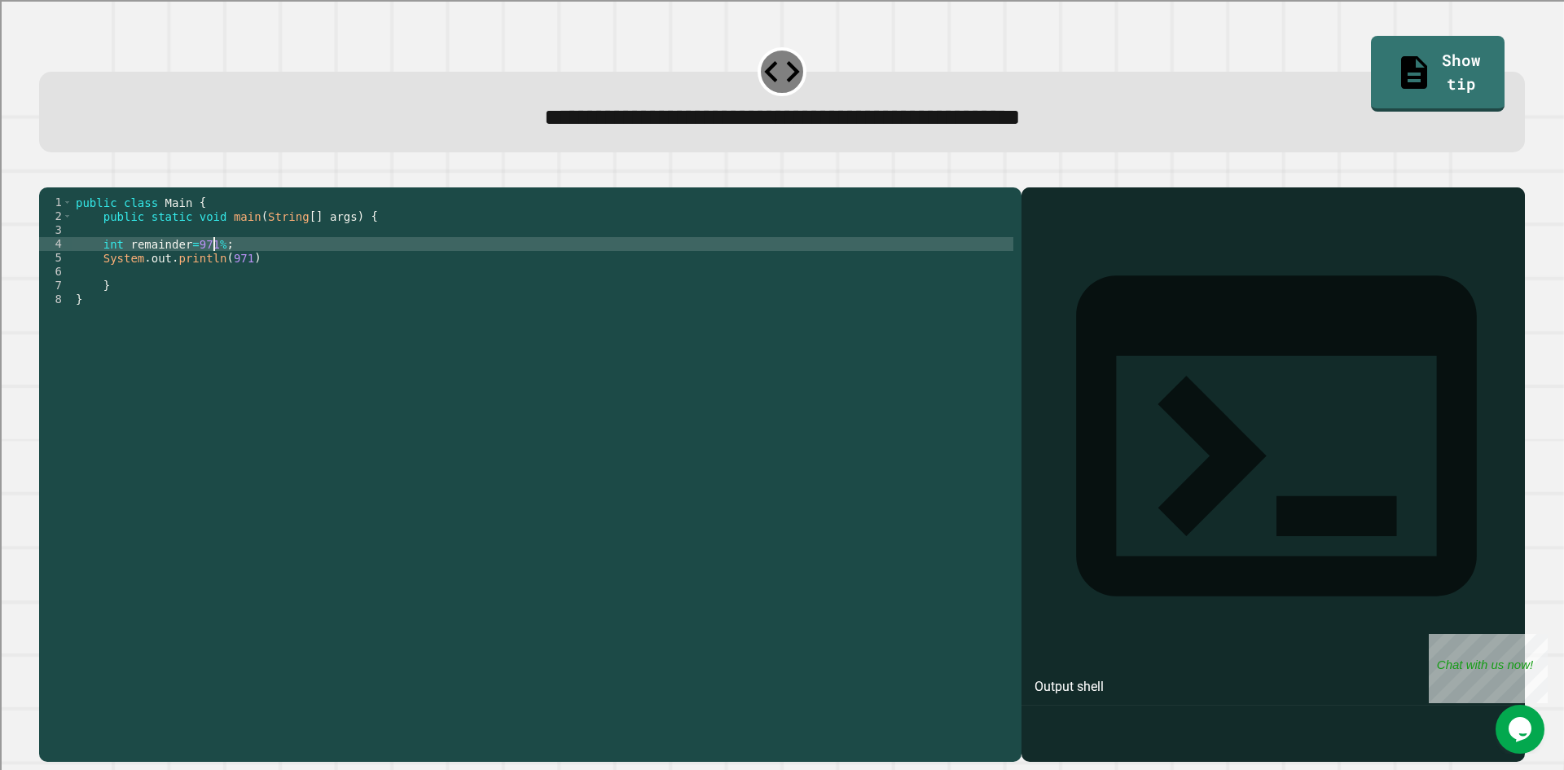
scroll to position [0, 10]
click at [232, 288] on div "public class Main { public static void main ( String [ ] args ) { int remainder…" at bounding box center [543, 459] width 941 height 526
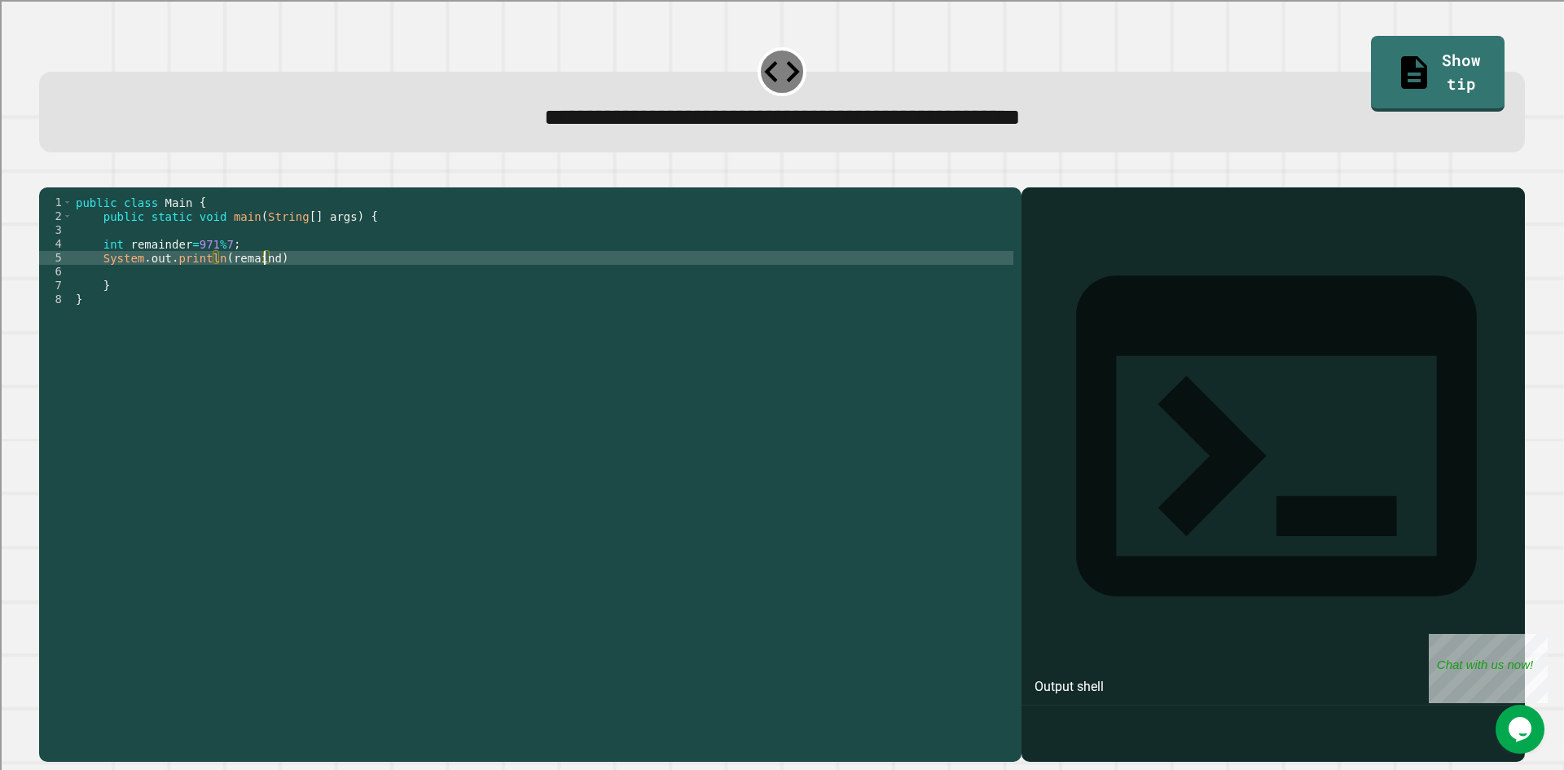
scroll to position [0, 14]
click at [47, 174] on icon "button" at bounding box center [47, 174] width 0 height 0
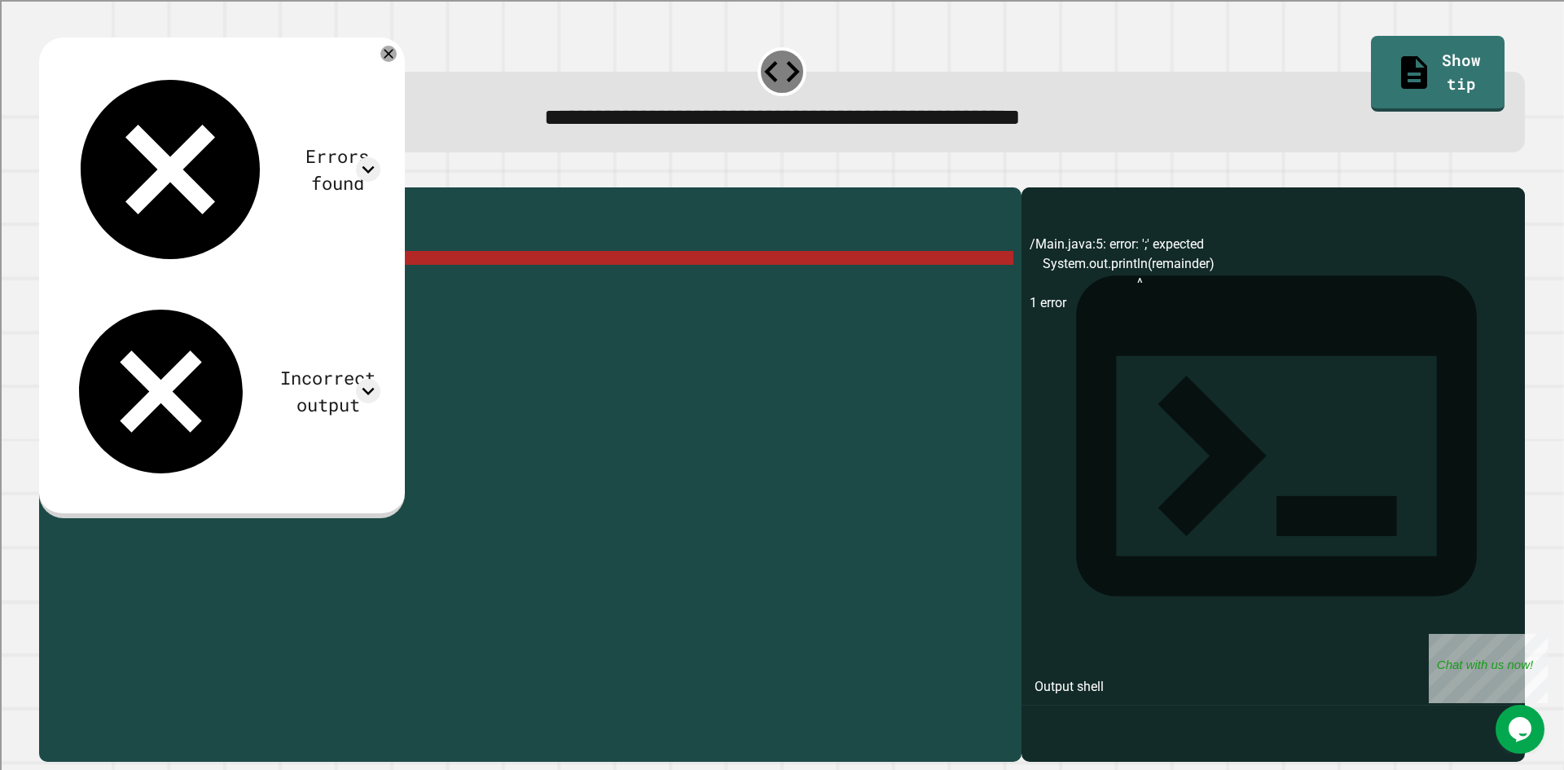
click at [297, 282] on div "public class Main { public static void main ( String [ ] args ) { int remainder…" at bounding box center [543, 459] width 941 height 526
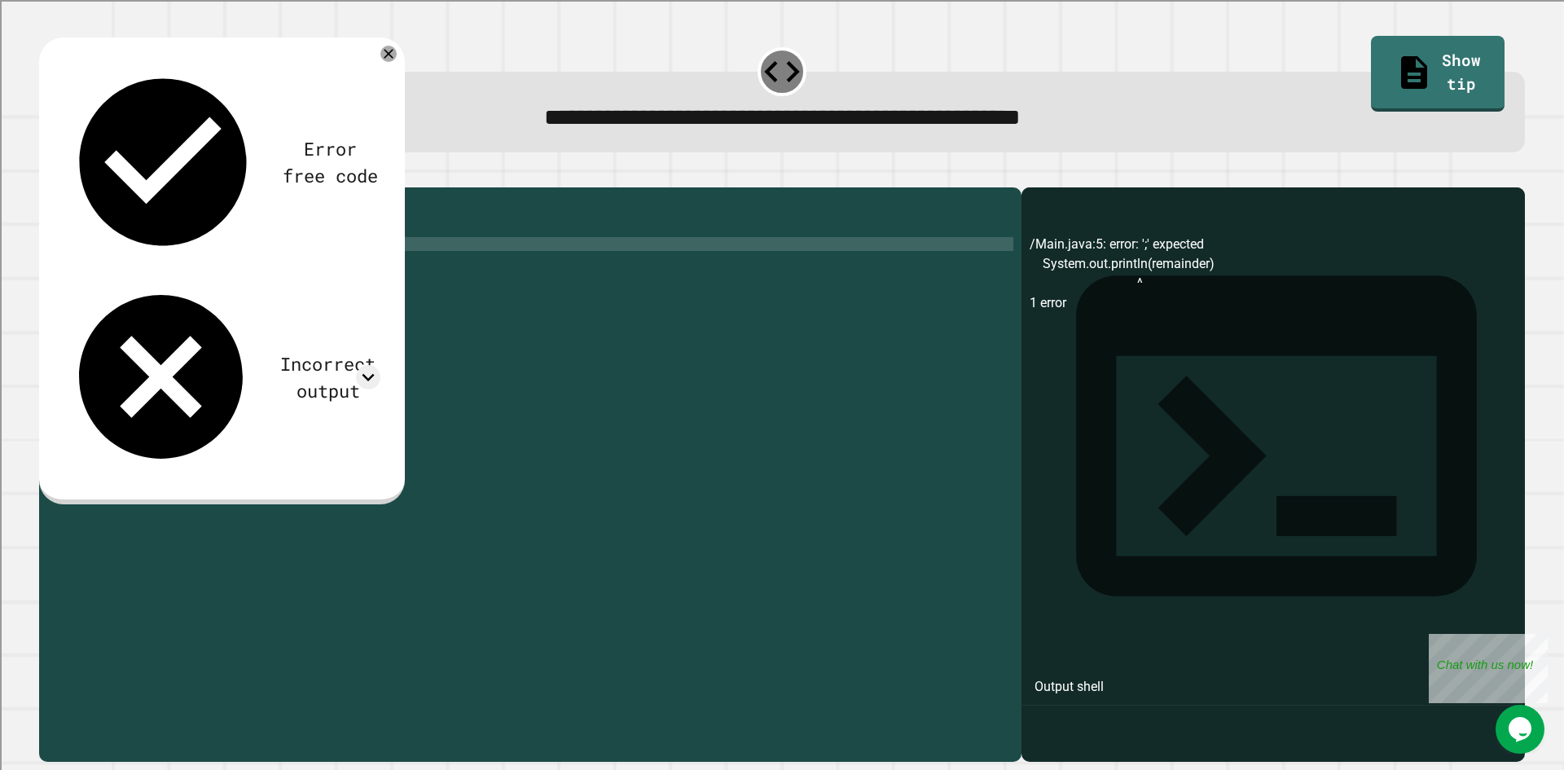
click at [187, 268] on div "public class Main { public static void main ( String [ ] args ) { int remainder…" at bounding box center [543, 459] width 941 height 526
type textarea "**********"
click at [58, 161] on div "Error free code /Main.java:5: error: ';' expected System.out.println(remainder)…" at bounding box center [222, 270] width 366 height 466
click at [47, 174] on icon "button" at bounding box center [47, 174] width 0 height 0
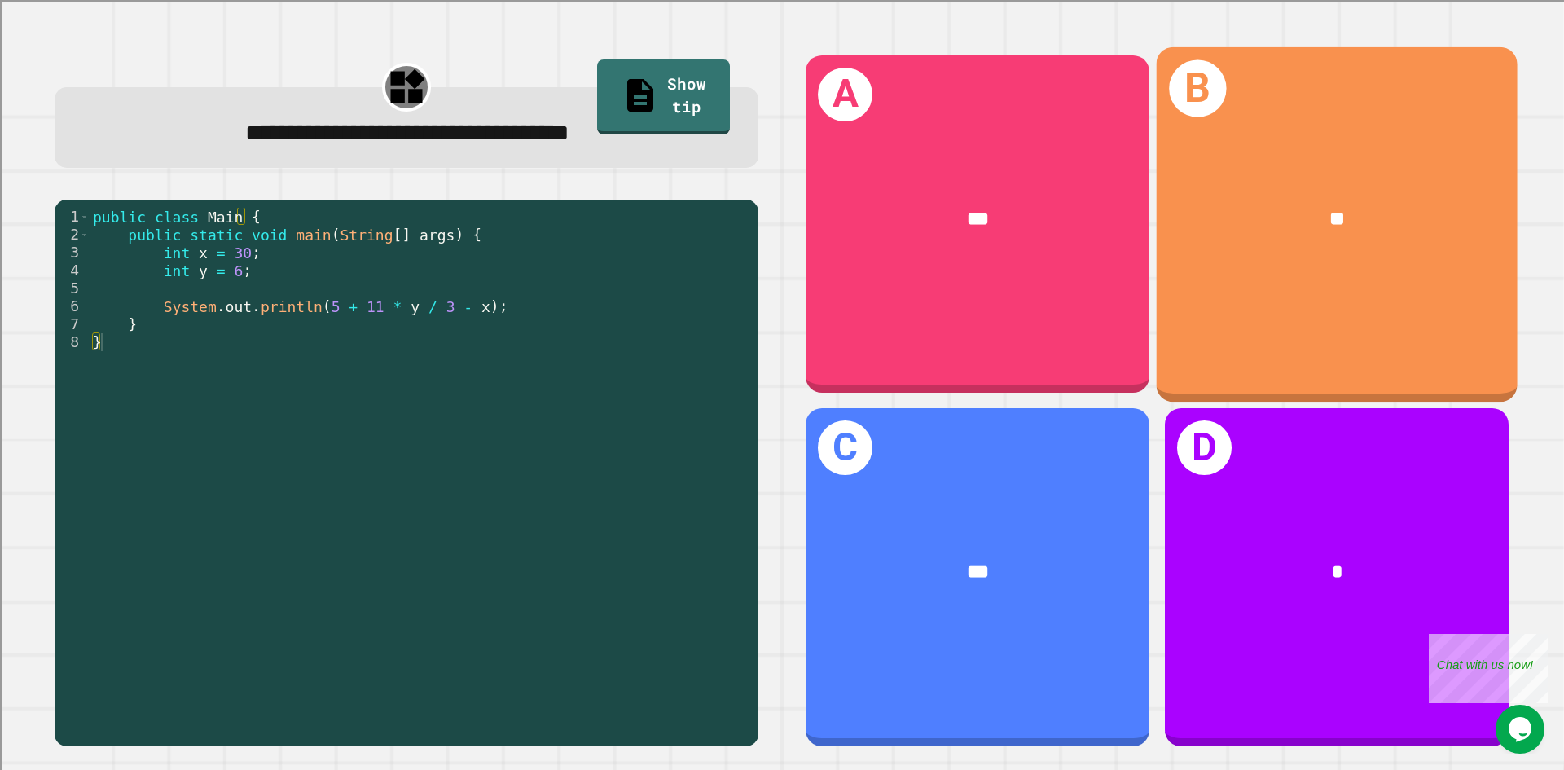
click at [1262, 194] on div "**" at bounding box center [1337, 219] width 361 height 109
